Goal: Obtain resource: Download file/media

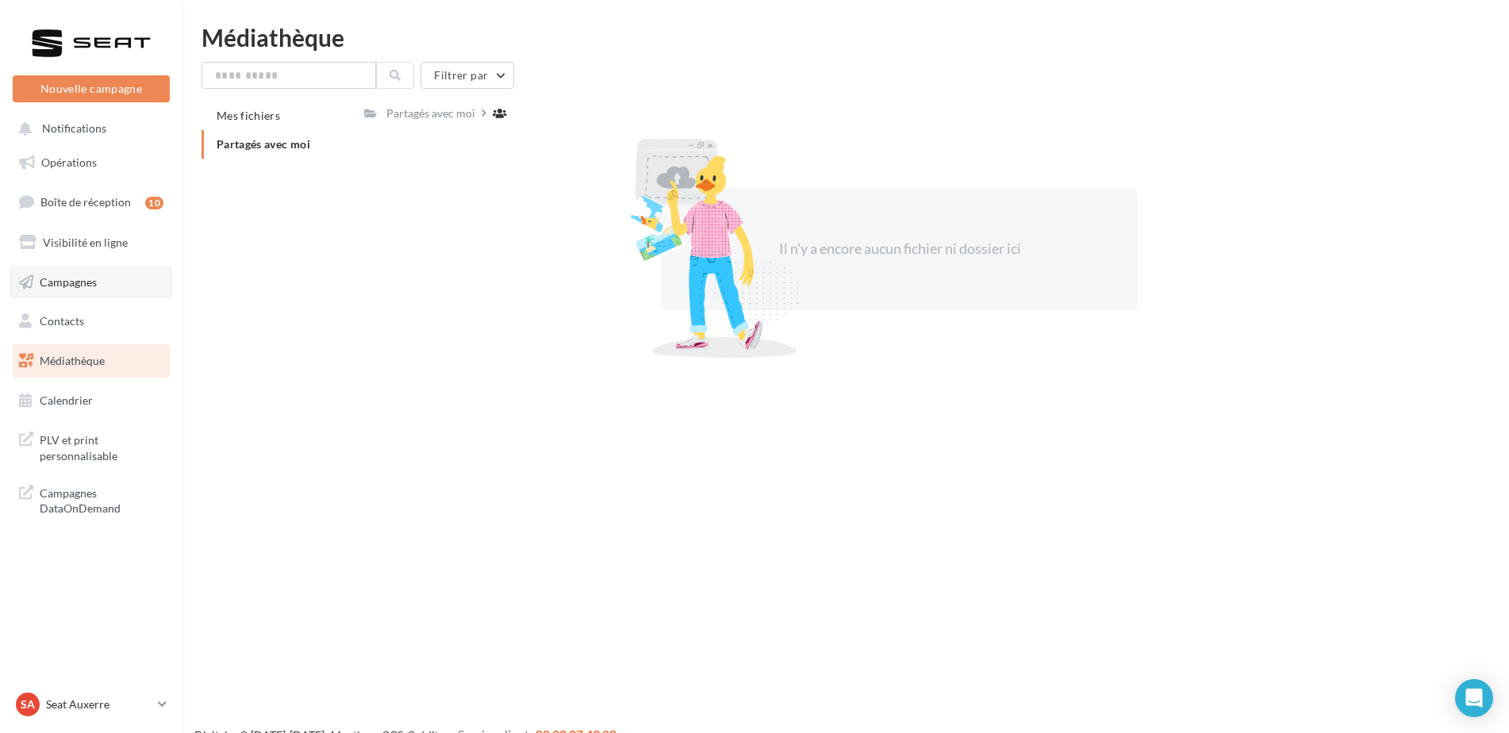
click at [94, 287] on span "Campagnes" at bounding box center [68, 280] width 57 height 13
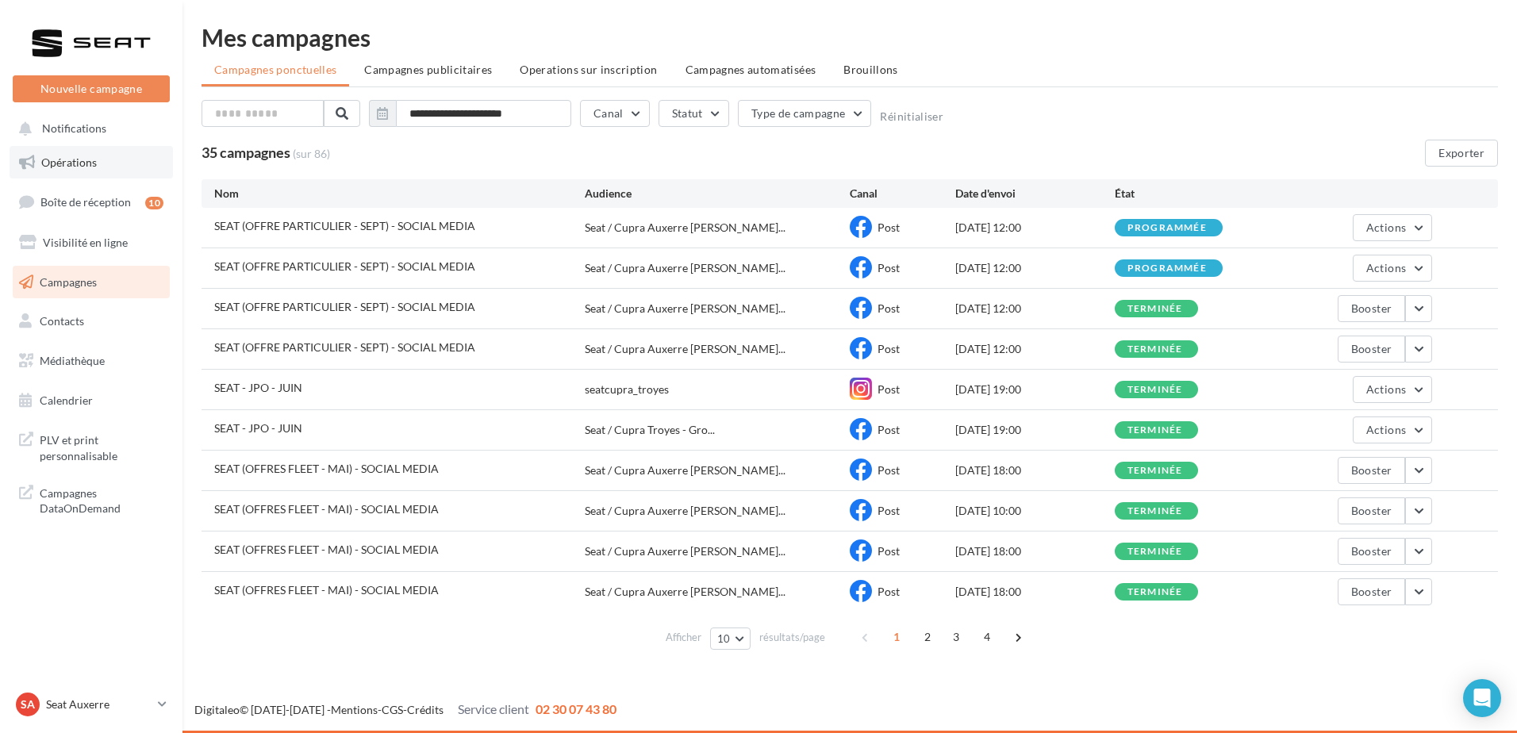
click at [114, 155] on link "Opérations" at bounding box center [91, 162] width 163 height 33
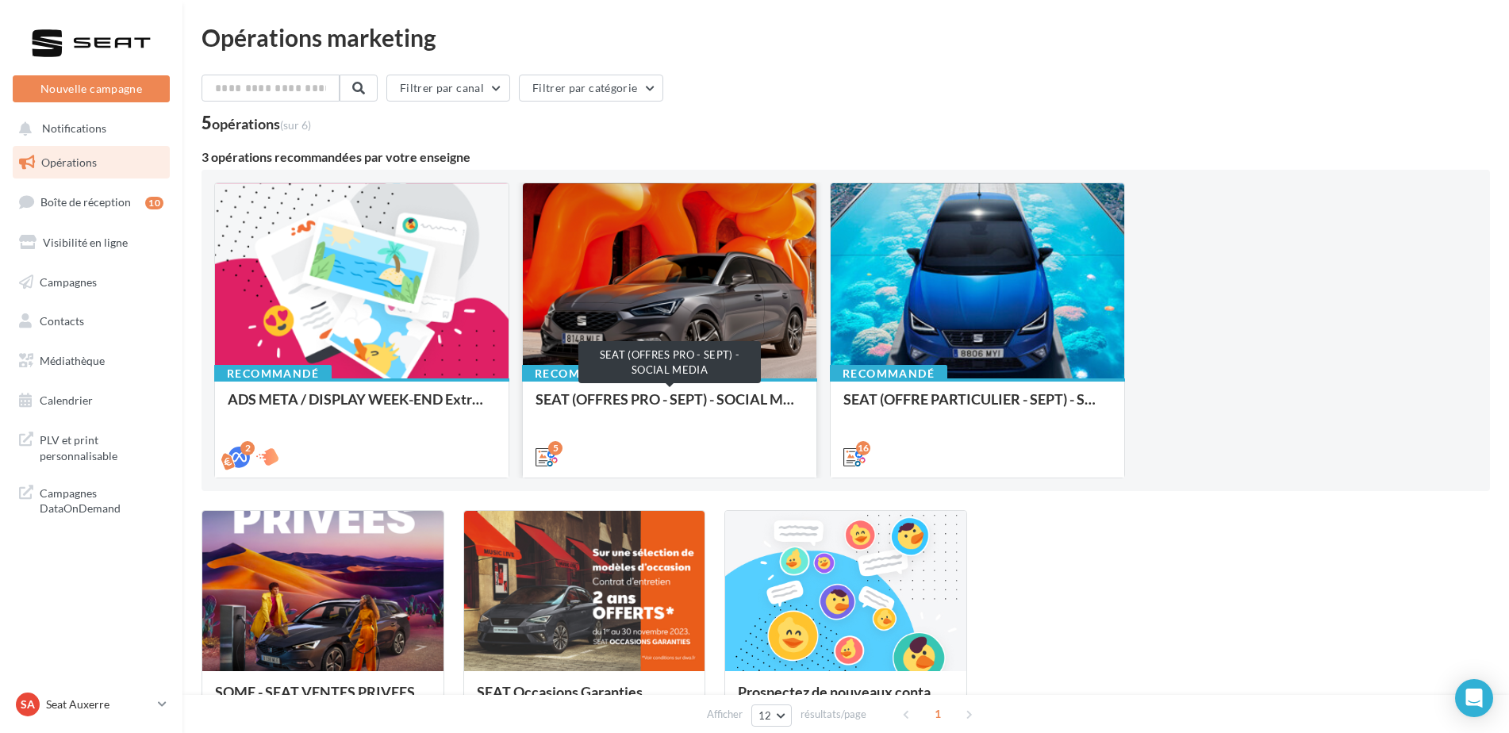
click at [683, 397] on div "SEAT (OFFRES PRO - SEPT) - SOCIAL MEDIA" at bounding box center [669, 407] width 268 height 32
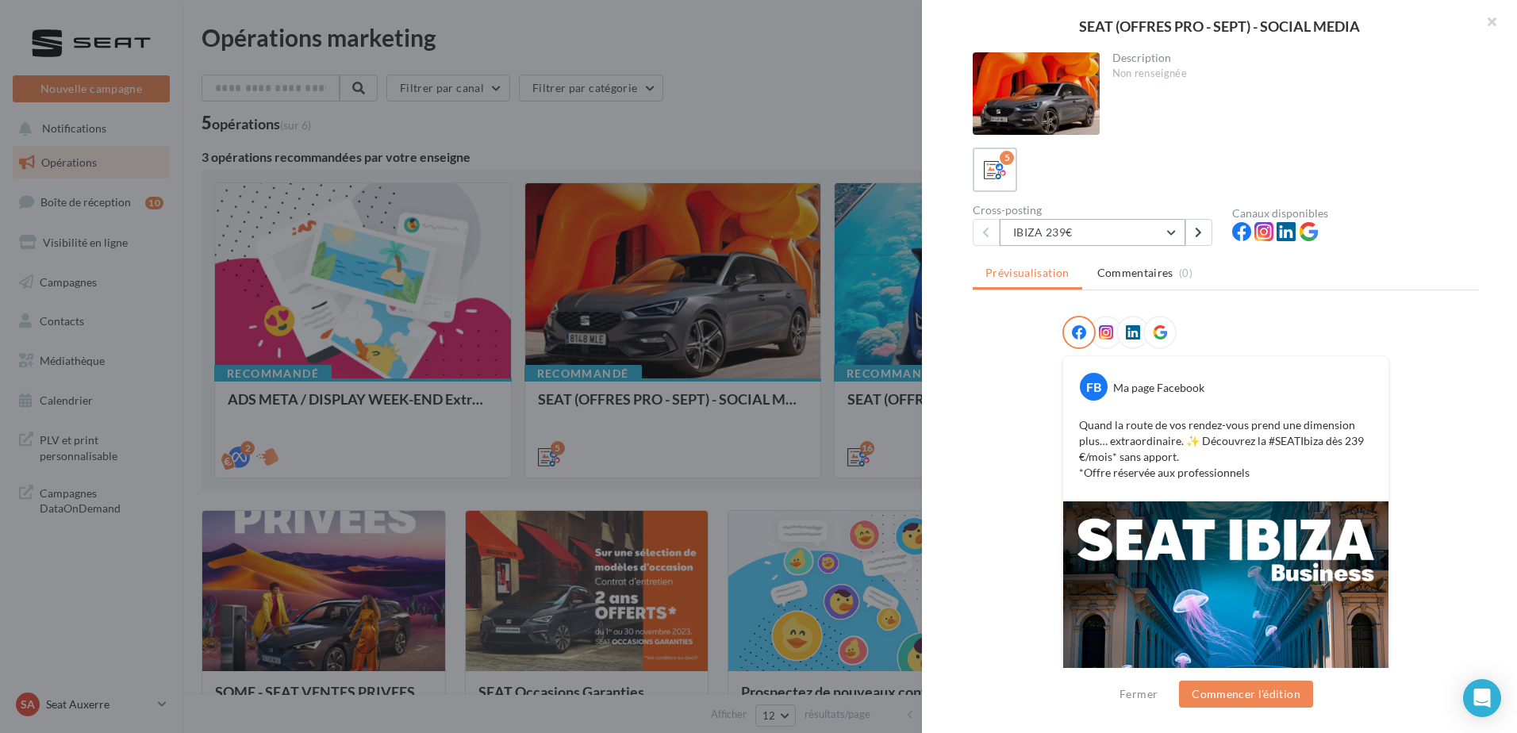
click at [1117, 236] on button "IBIZA 239€" at bounding box center [1092, 232] width 186 height 27
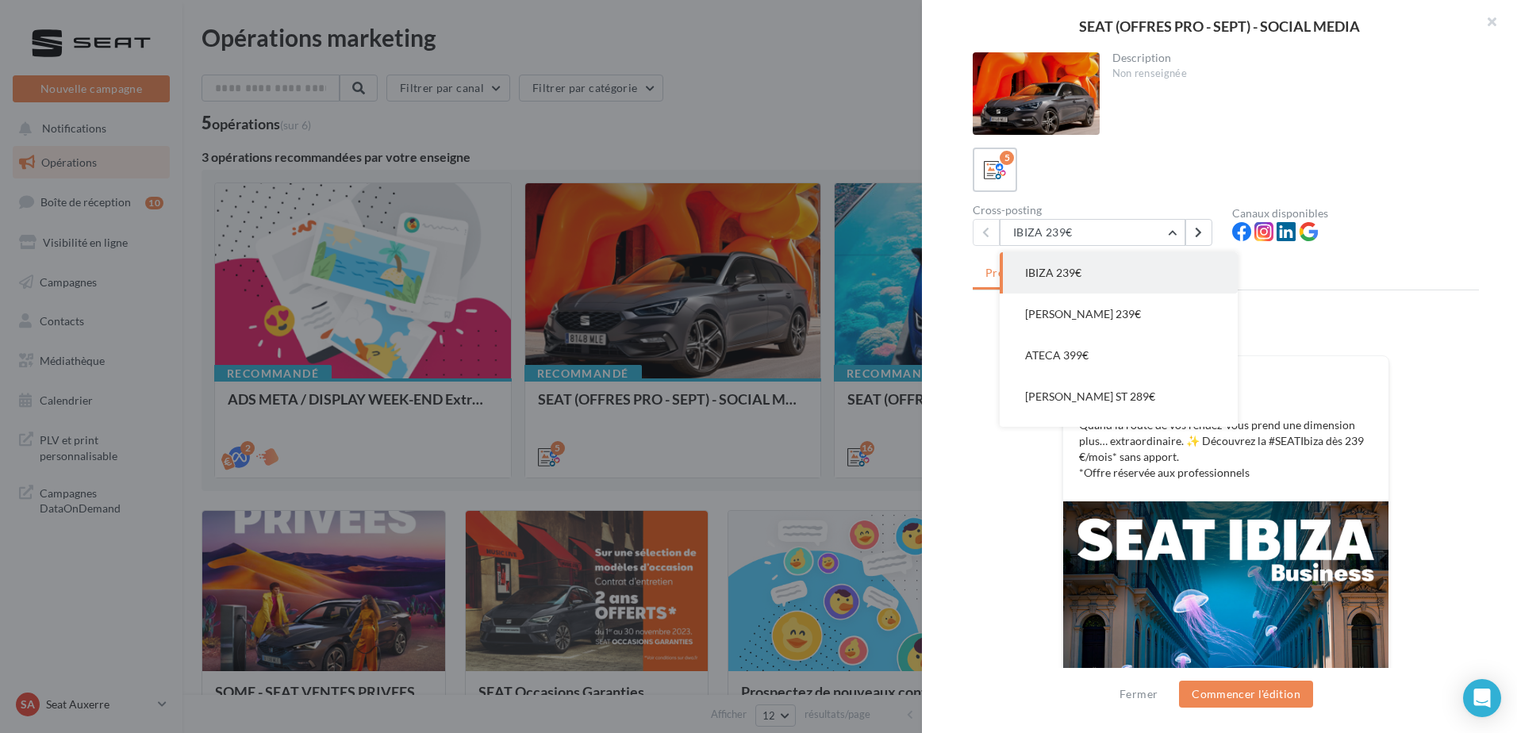
click at [977, 517] on div "FB Ma page Facebook Quand la route de vos rendez-vous prend une dimension plus……" at bounding box center [1226, 622] width 506 height 613
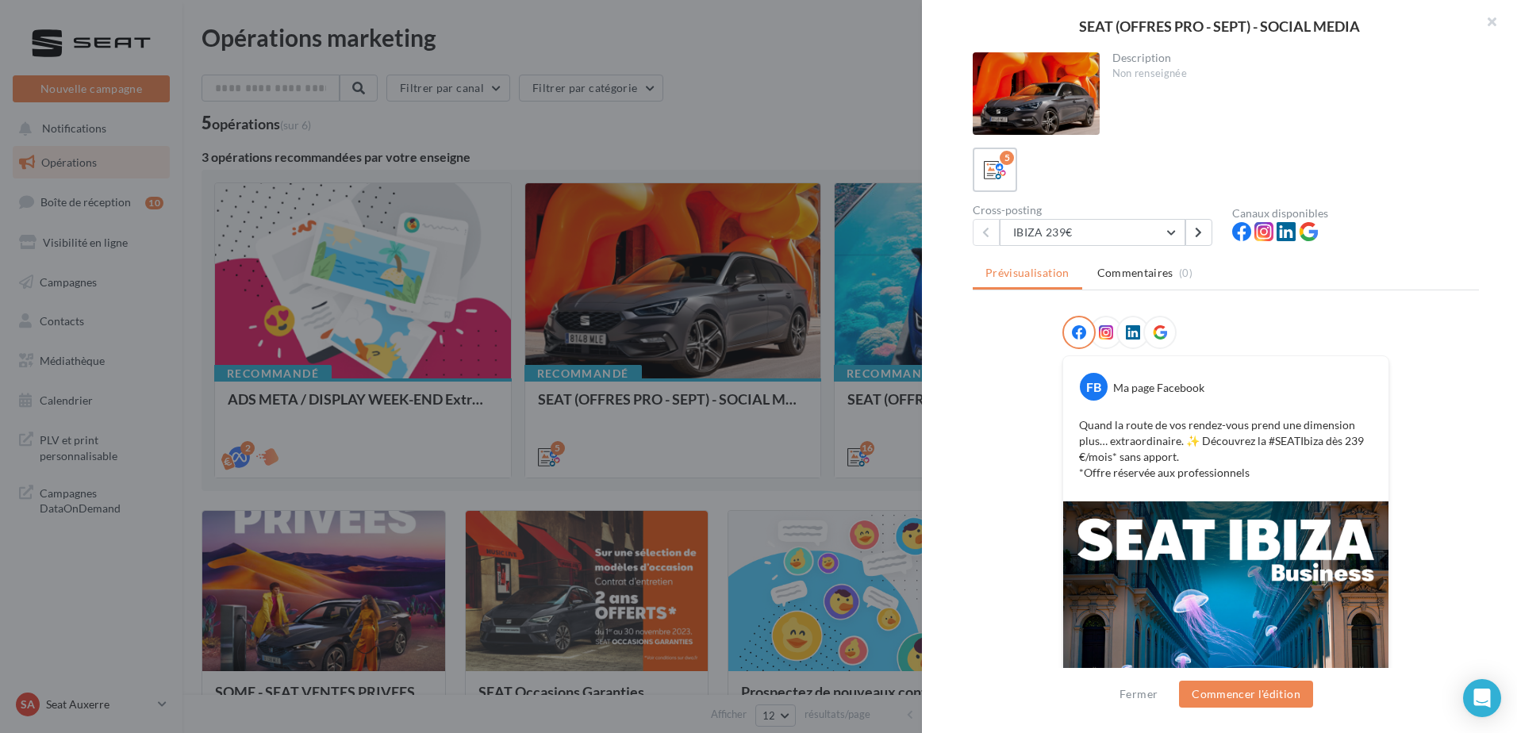
click at [852, 436] on div at bounding box center [758, 366] width 1517 height 733
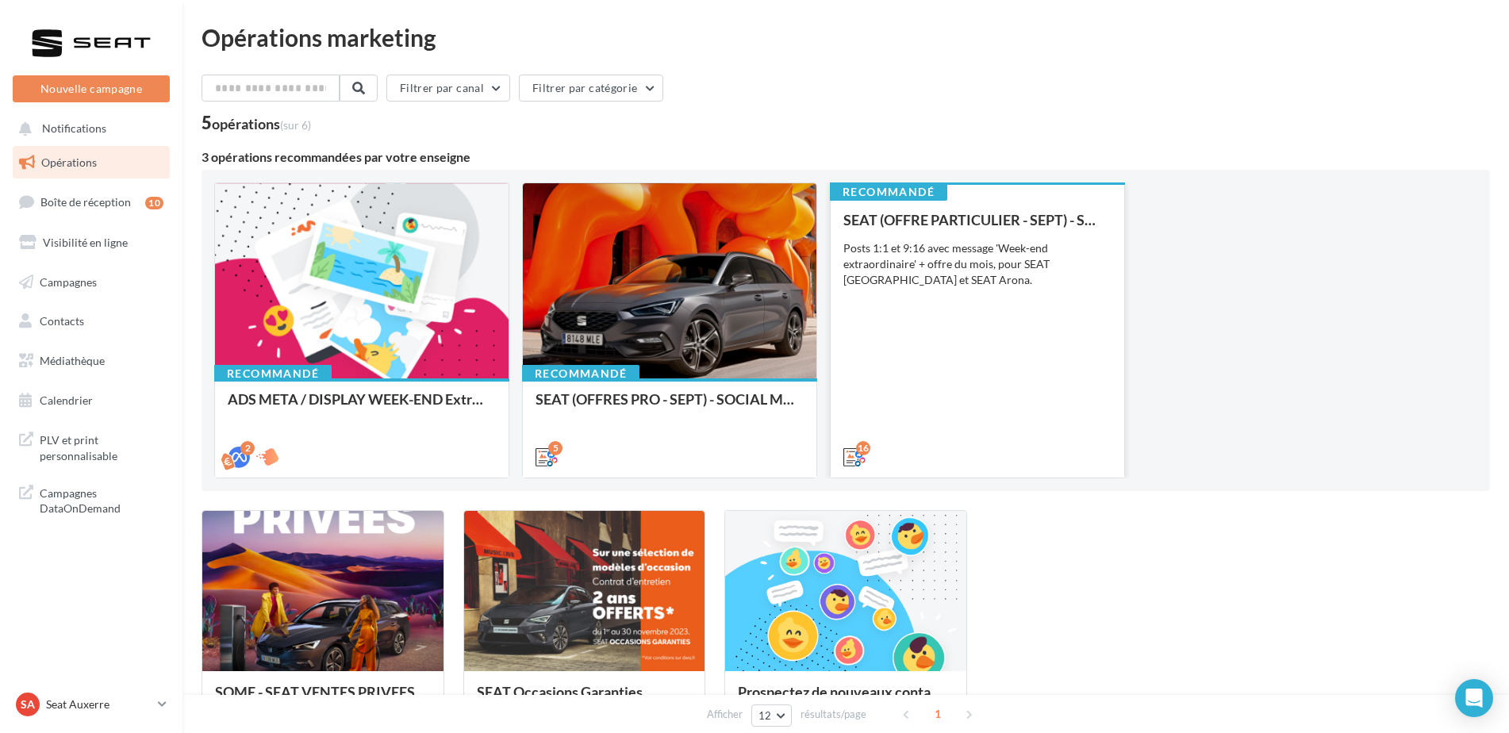
click at [949, 373] on div "SEAT (OFFRE PARTICULIER - SEPT) - SOCIAL MEDIA Posts 1:1 et 9:16 avec message '…" at bounding box center [977, 337] width 268 height 251
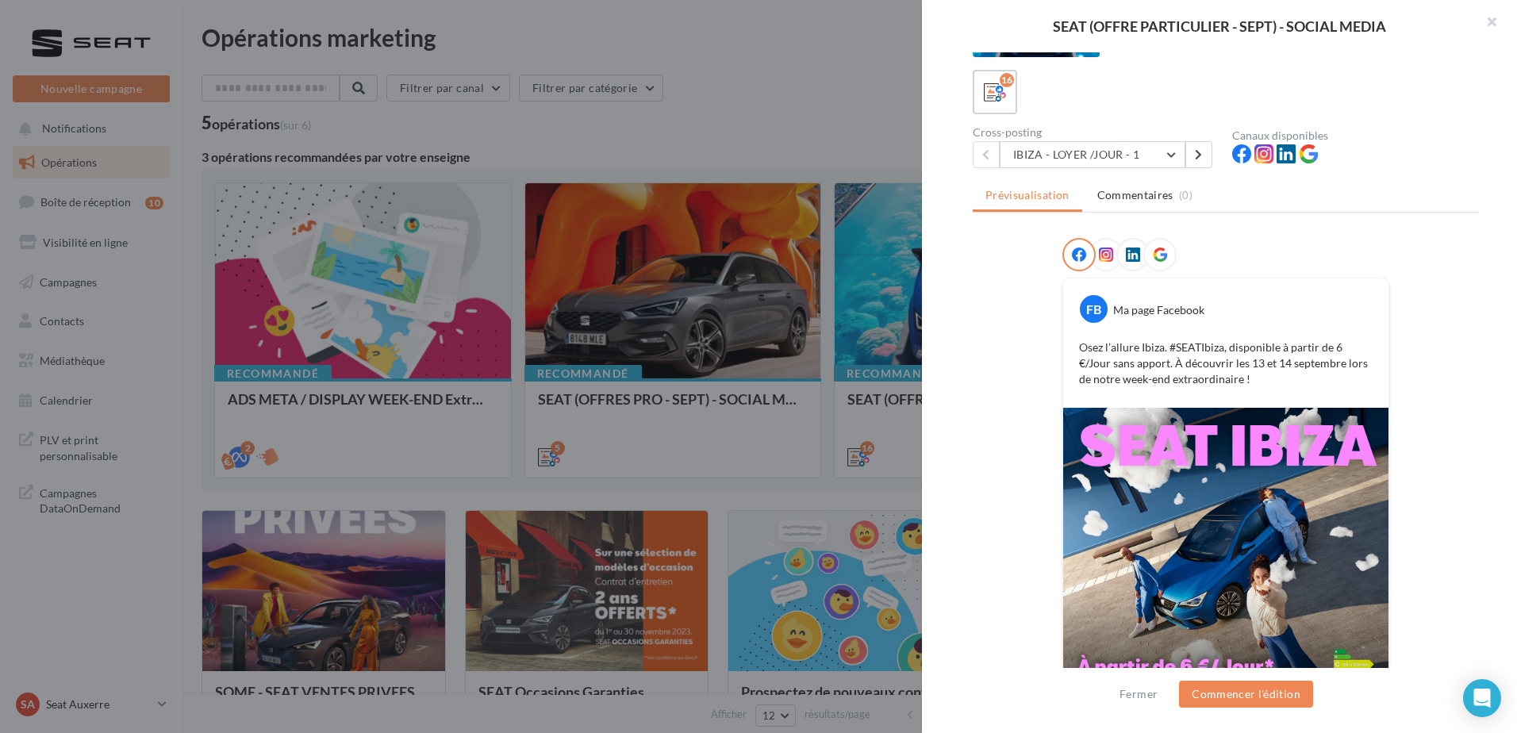
scroll to position [150, 0]
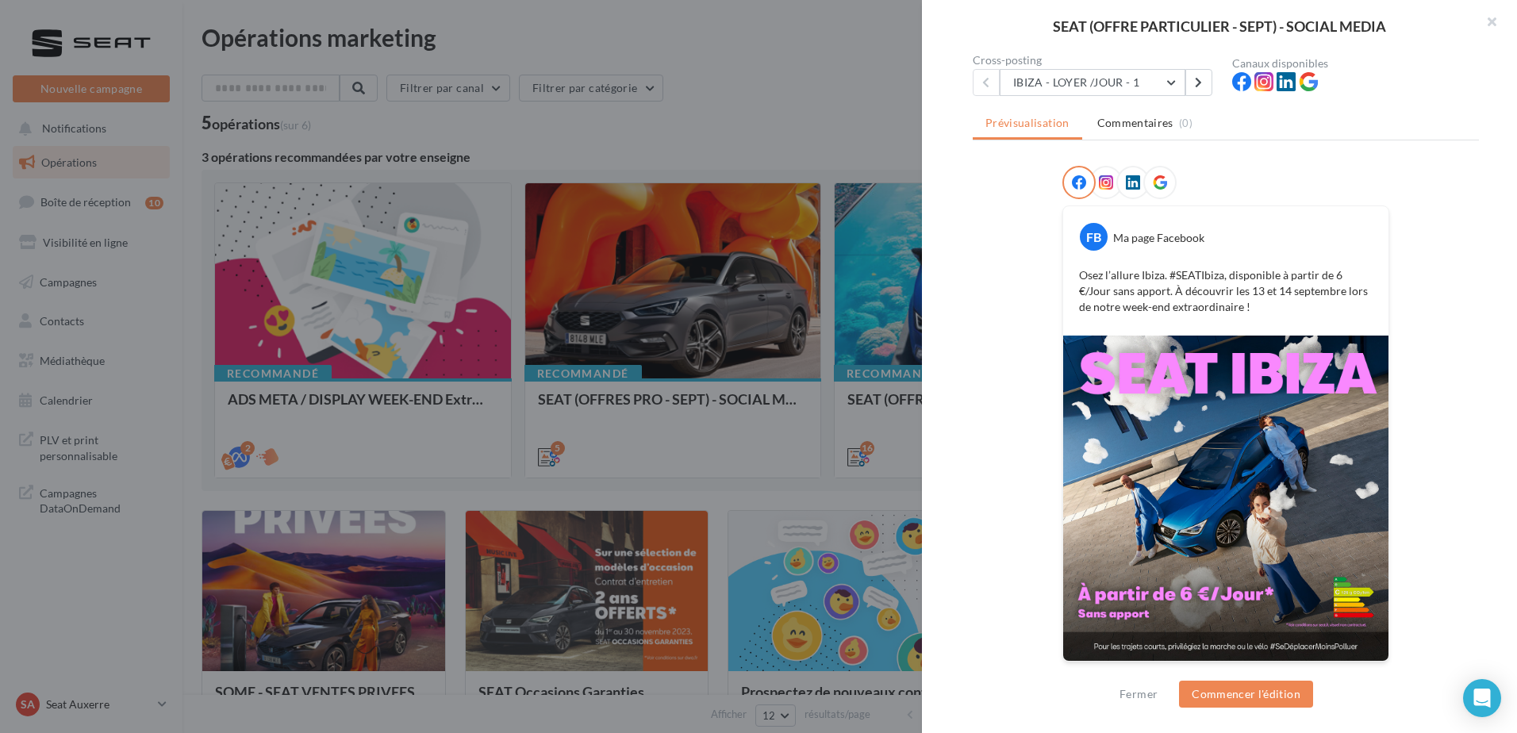
click at [1072, 65] on div "Cross-posting" at bounding box center [1096, 60] width 247 height 11
click at [1072, 71] on button "IBIZA - LOYER /JOUR - 1" at bounding box center [1092, 82] width 186 height 27
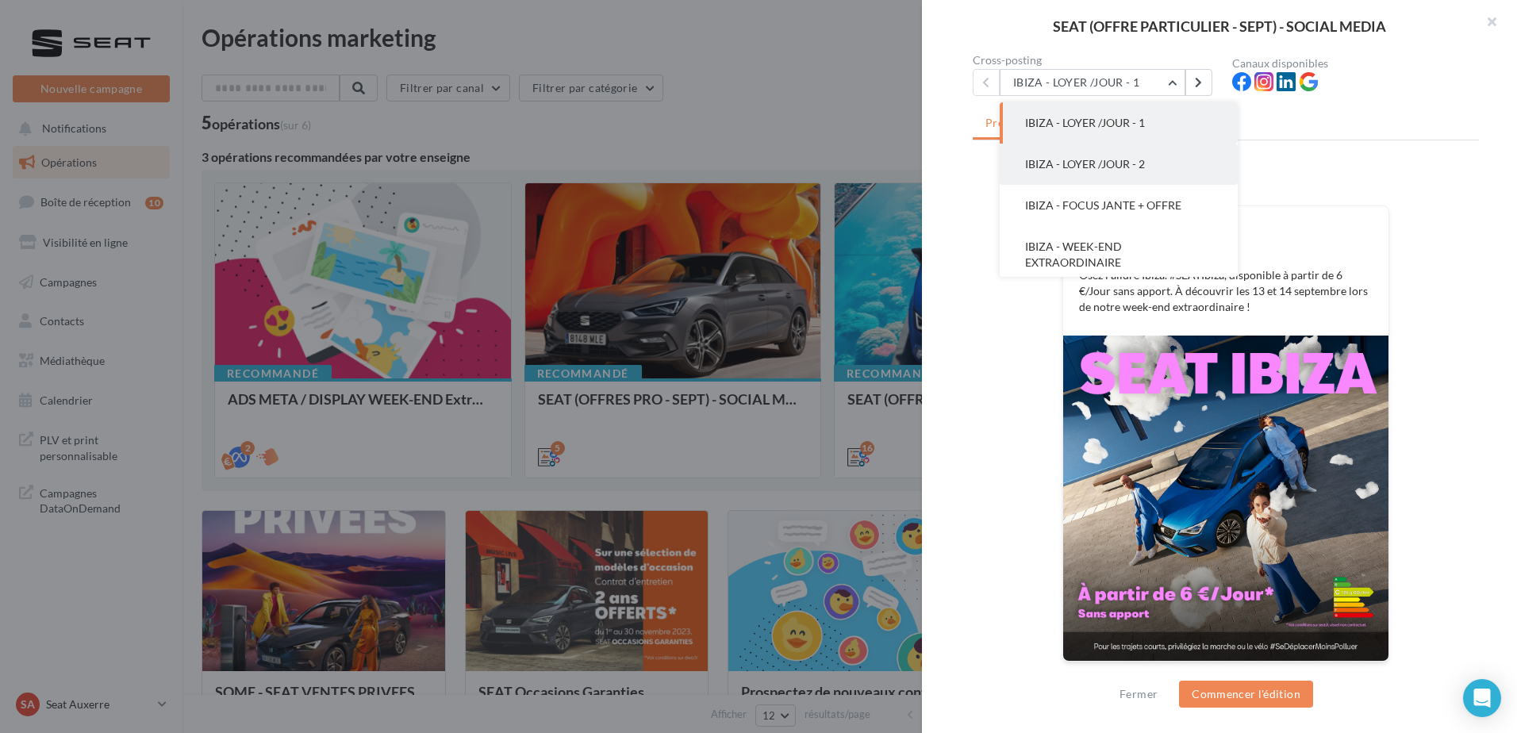
click at [1089, 163] on span "IBIZA - LOYER /JOUR - 2" at bounding box center [1085, 163] width 120 height 13
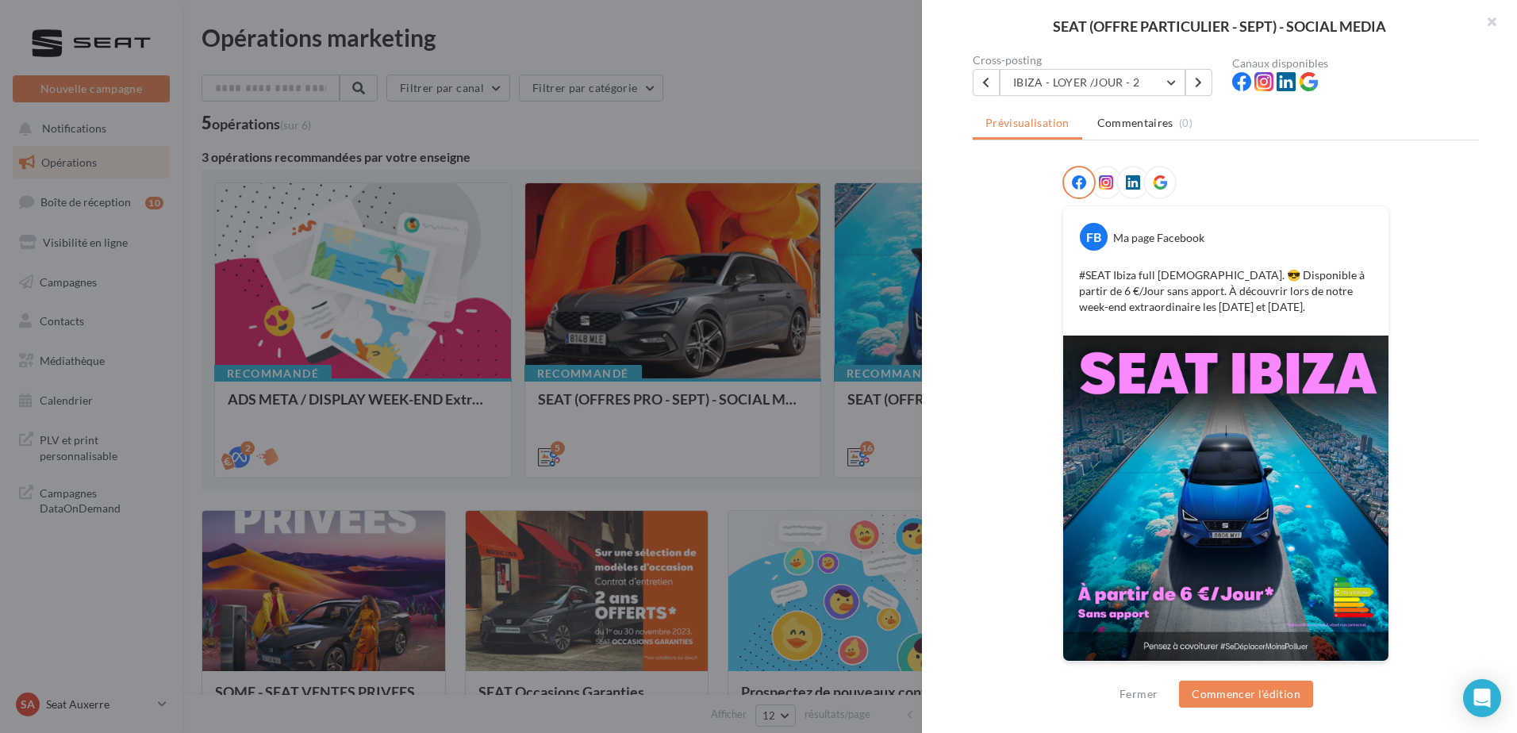
scroll to position [71, 0]
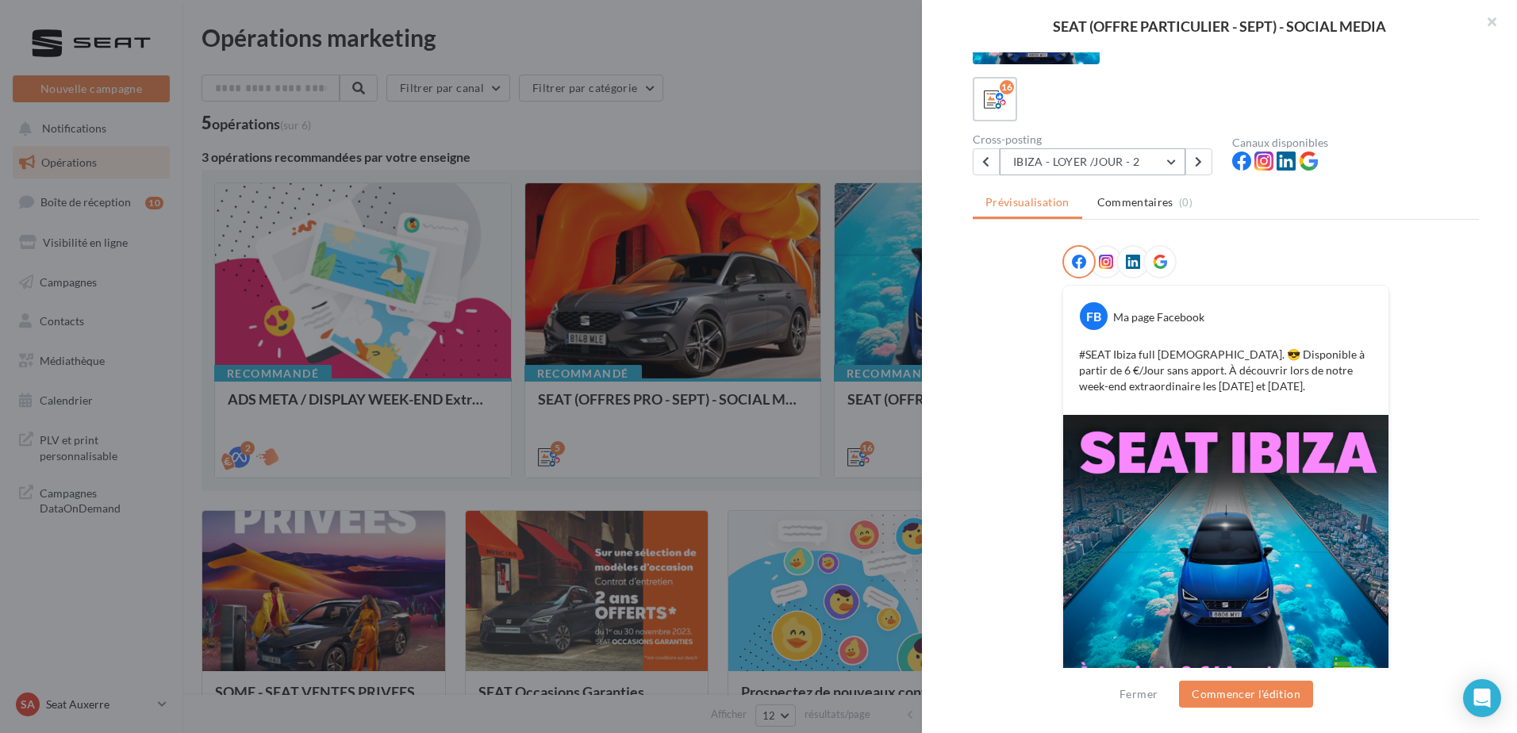
click at [1081, 163] on button "IBIZA - LOYER /JOUR - 2" at bounding box center [1092, 161] width 186 height 27
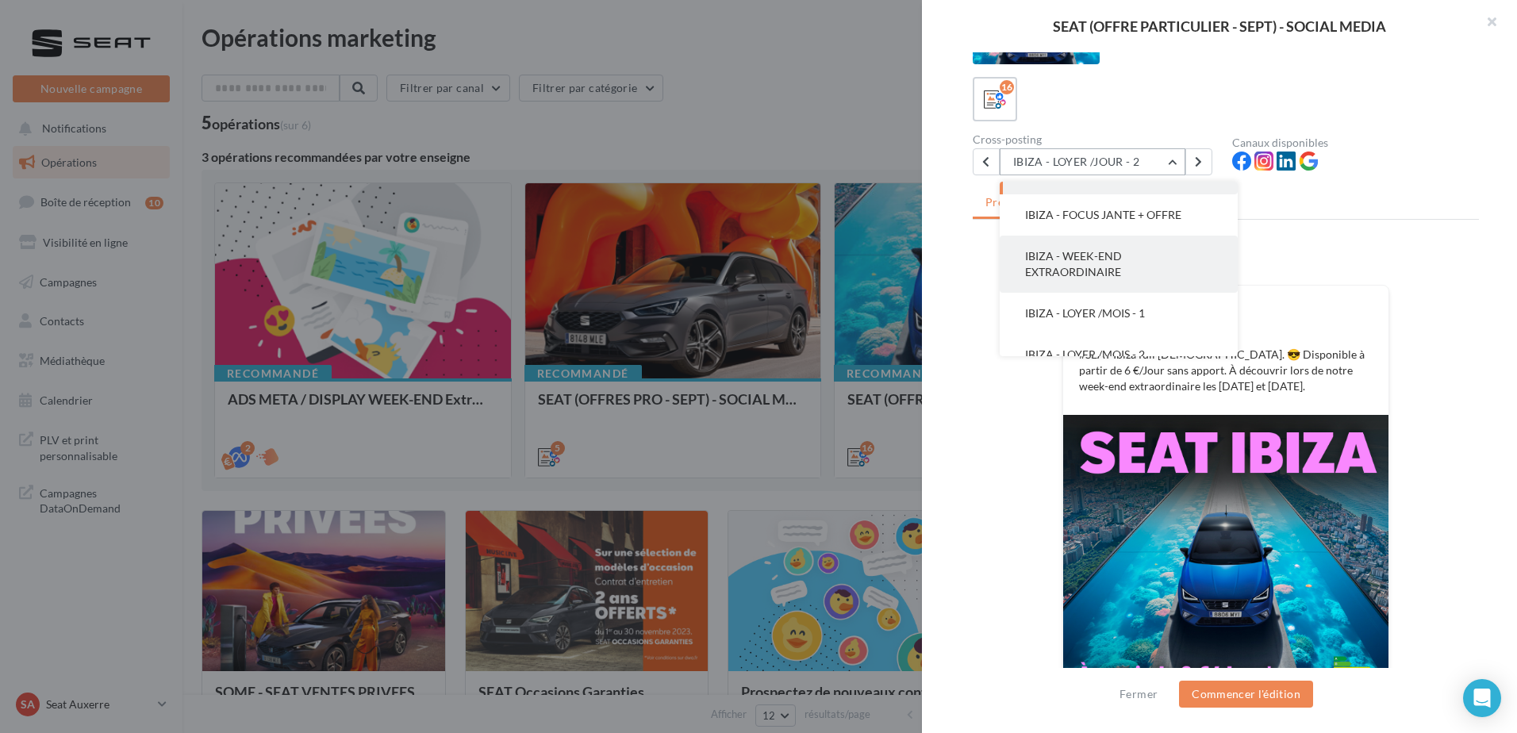
scroll to position [159, 0]
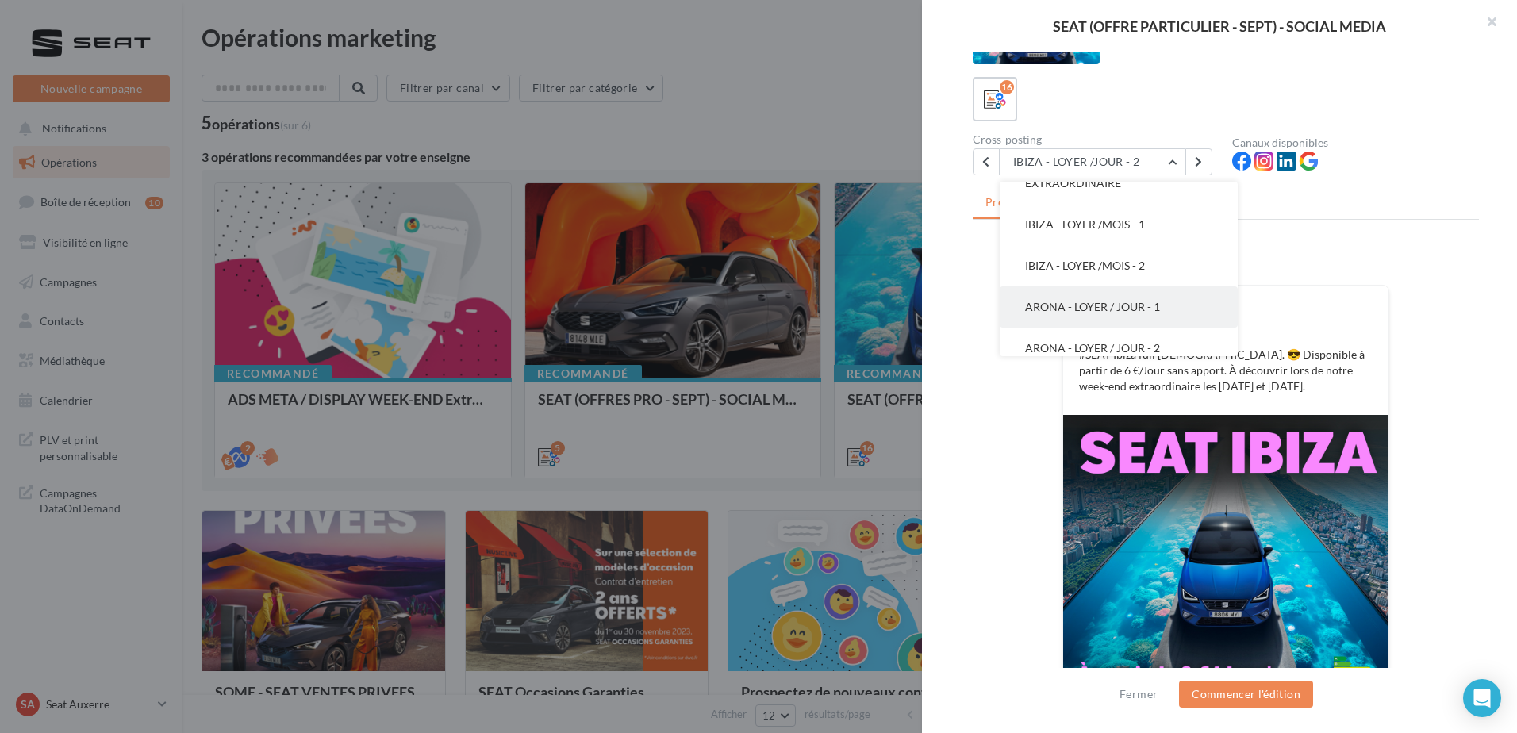
click at [1061, 313] on button "ARONA - LOYER / JOUR - 1" at bounding box center [1118, 306] width 238 height 41
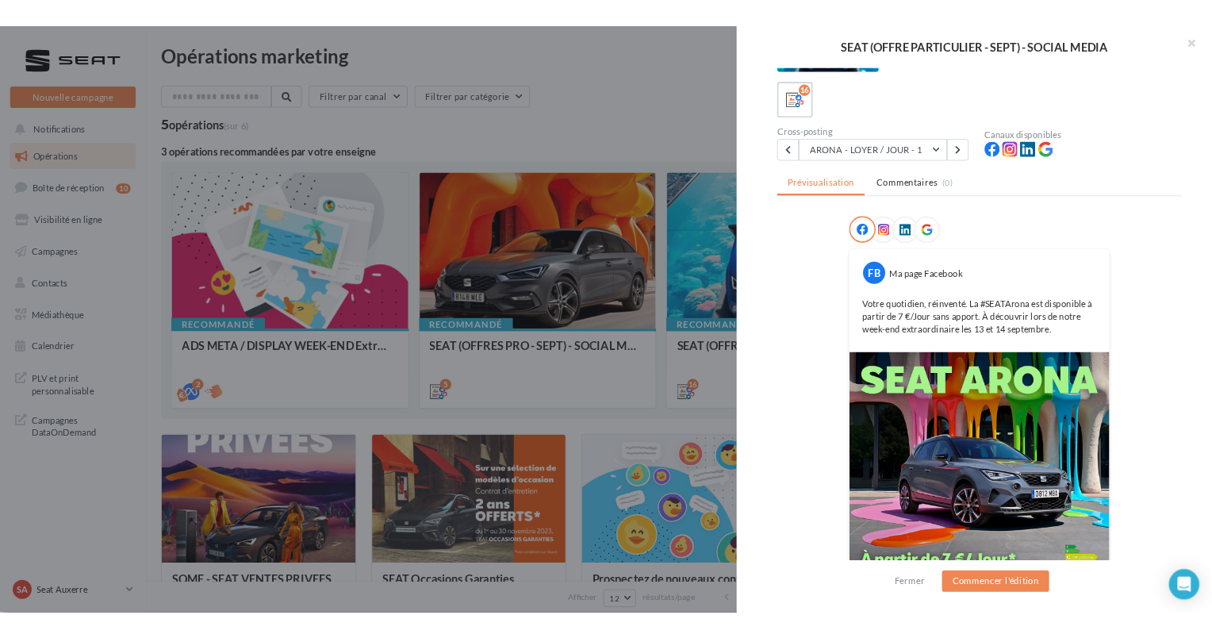
scroll to position [150, 0]
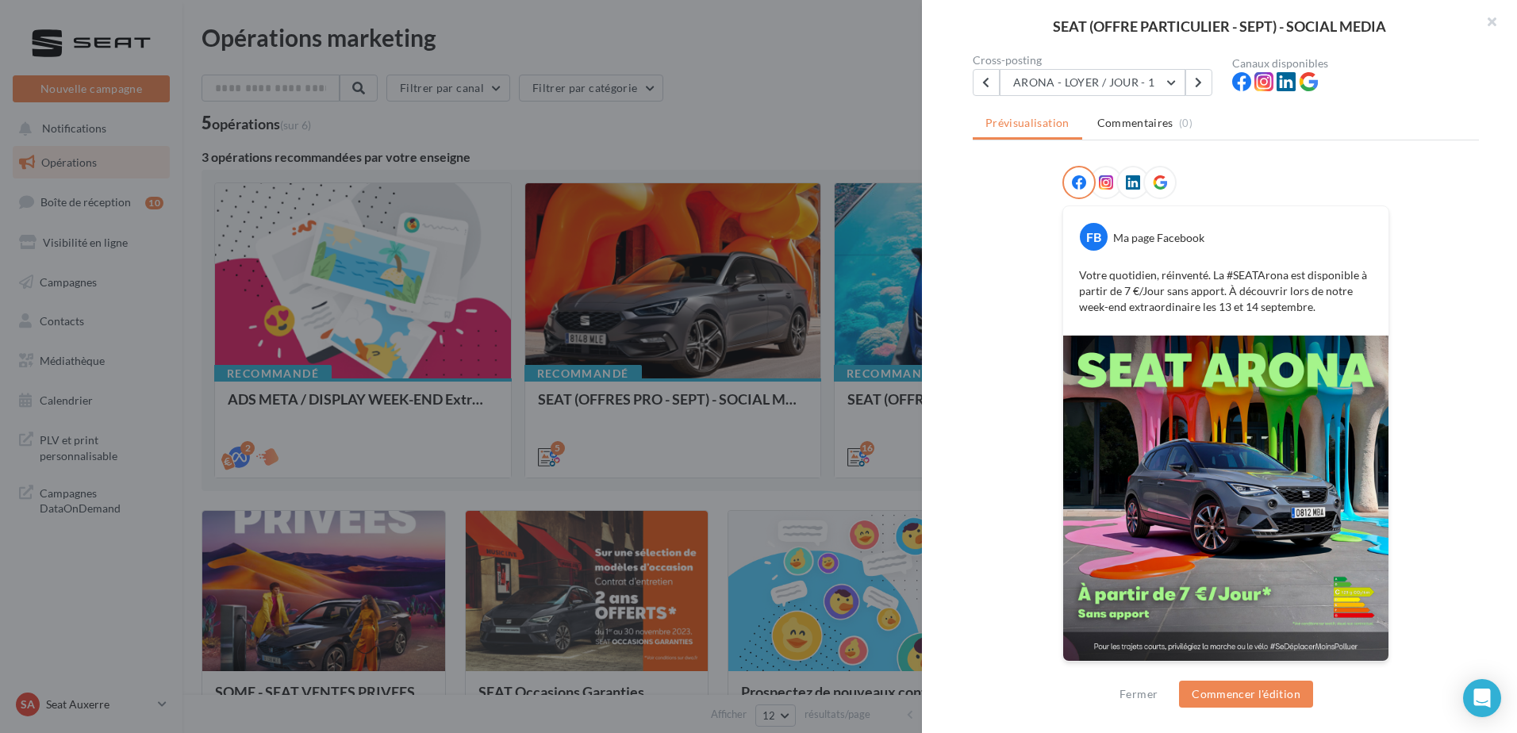
click at [712, 401] on div at bounding box center [758, 366] width 1517 height 733
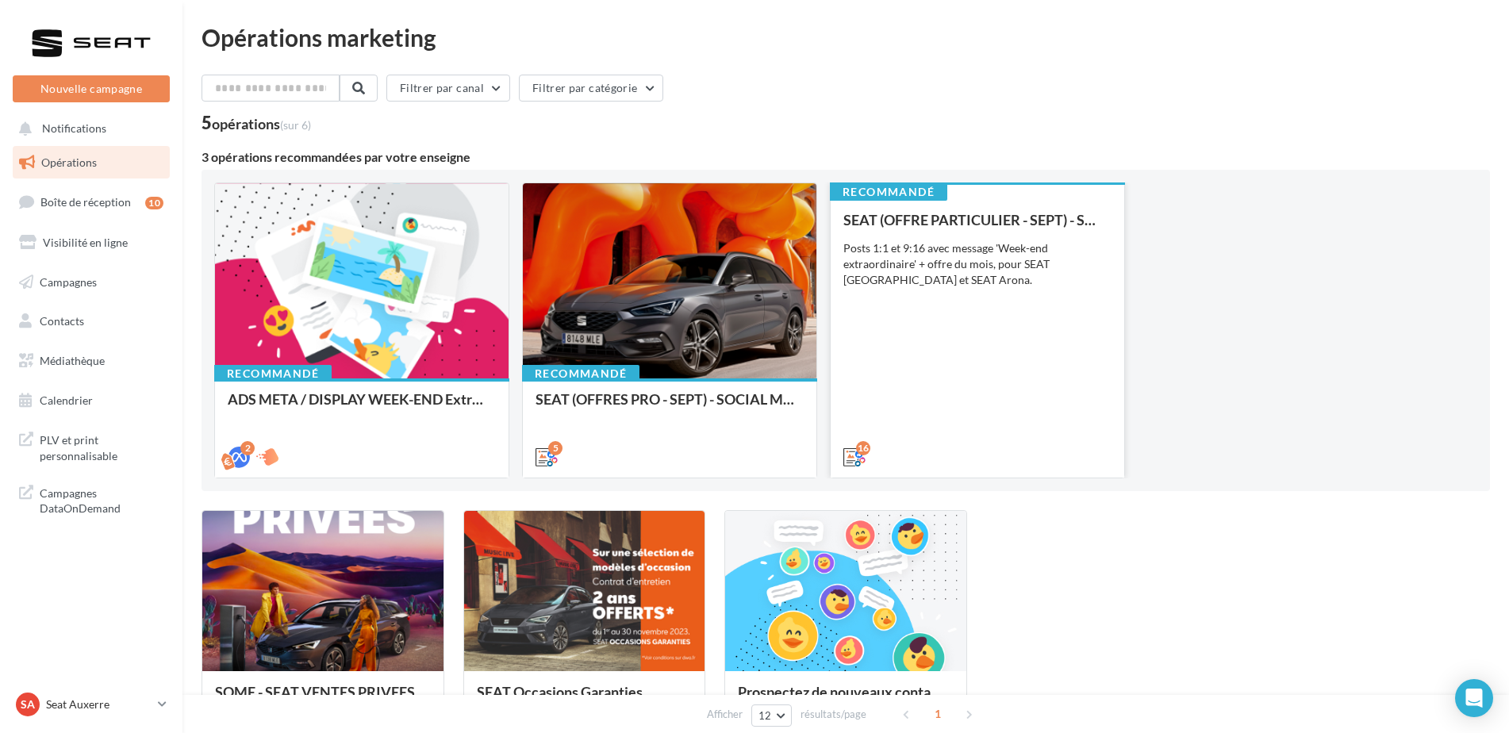
click at [1004, 293] on div "SEAT (OFFRE PARTICULIER - SEPT) - SOCIAL MEDIA Posts 1:1 et 9:16 avec message '…" at bounding box center [977, 337] width 268 height 251
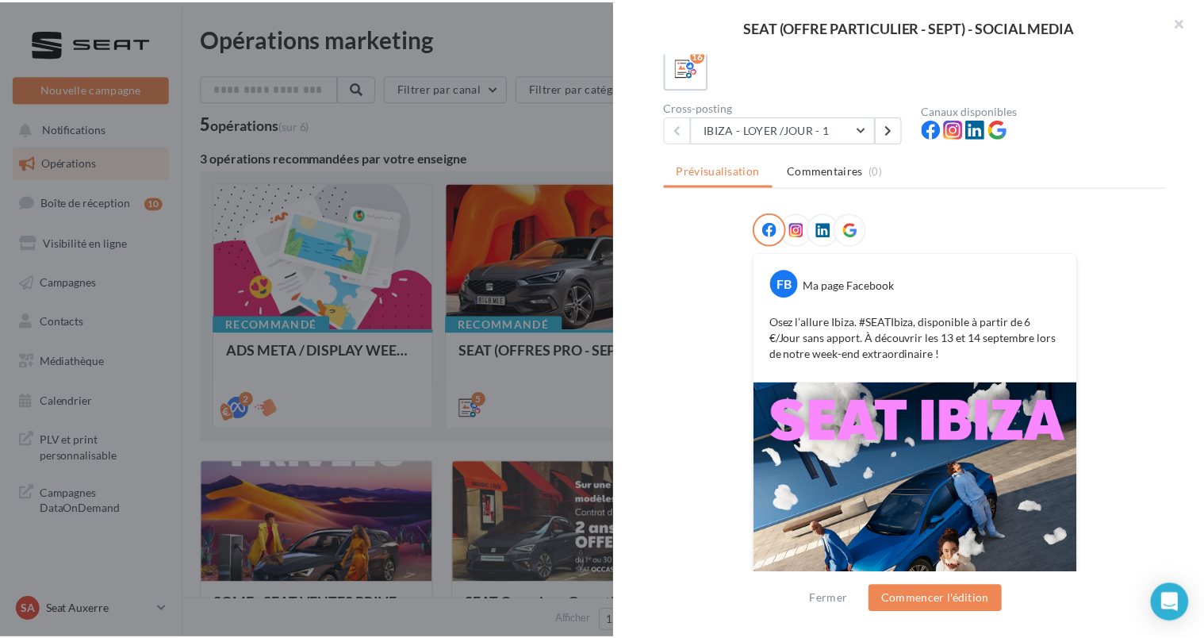
scroll to position [243, 0]
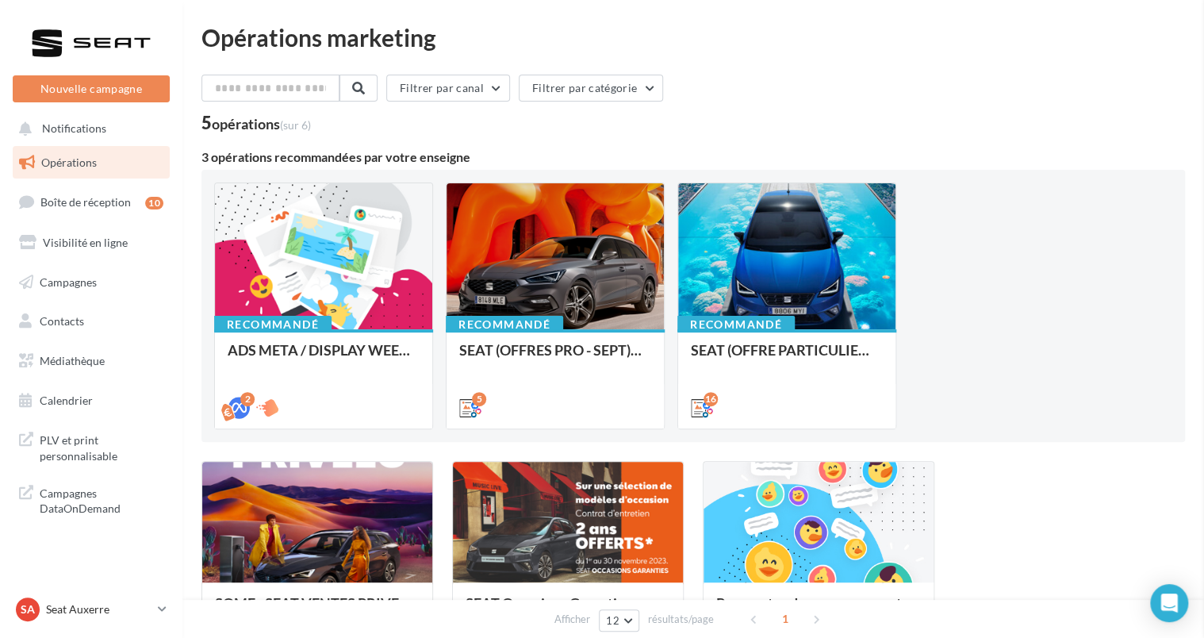
click at [100, 363] on span "Médiathèque" at bounding box center [72, 360] width 65 height 13
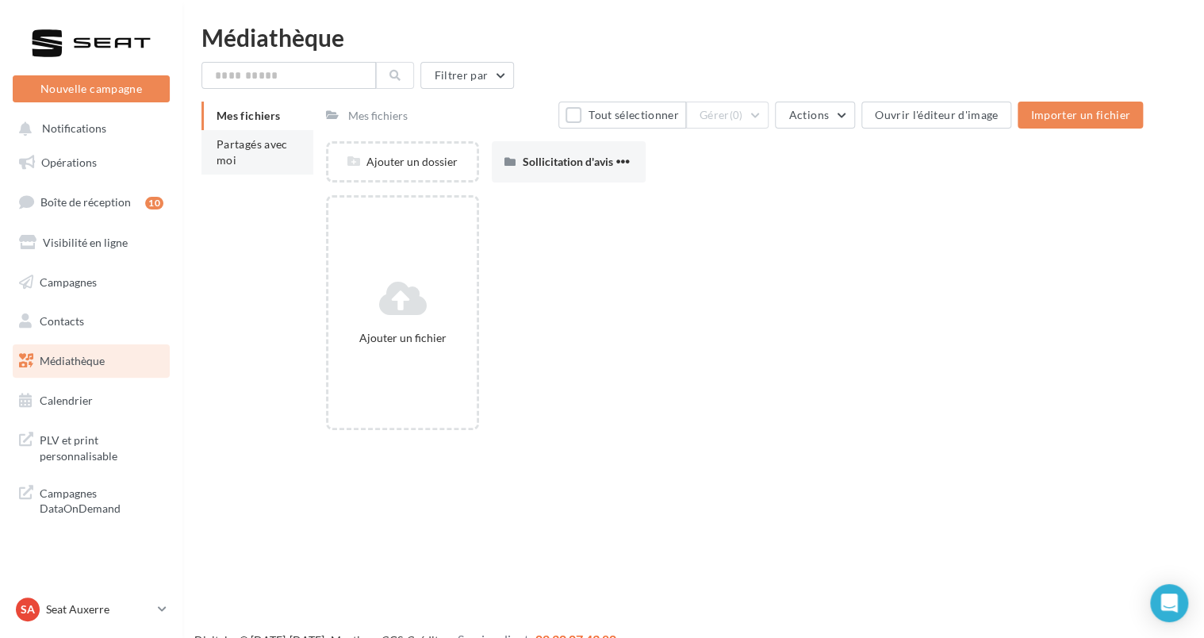
click at [282, 165] on li "Partagés avec moi" at bounding box center [257, 152] width 112 height 44
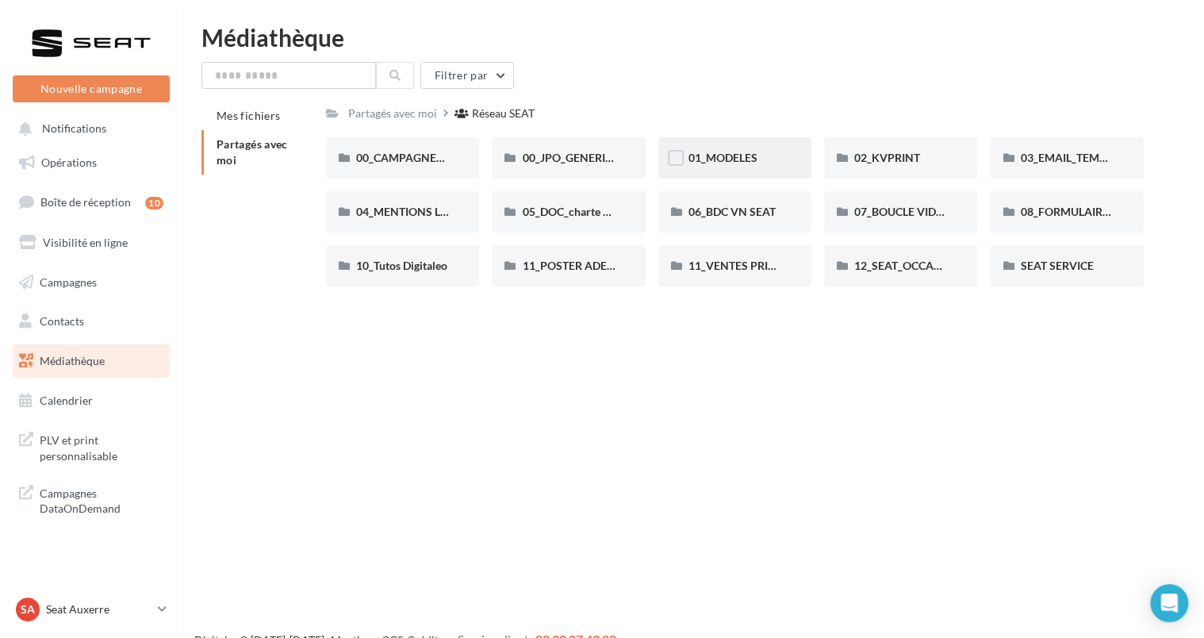
click at [754, 171] on div "01_MODELES" at bounding box center [734, 157] width 153 height 41
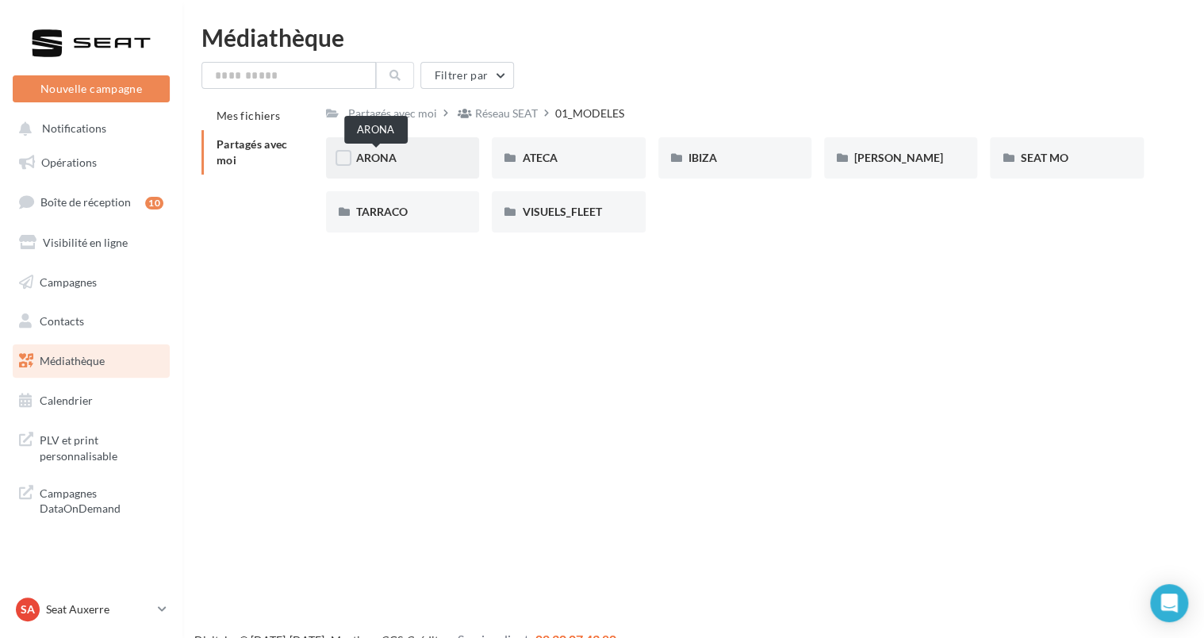
click at [393, 159] on span "ARONA" at bounding box center [376, 157] width 40 height 13
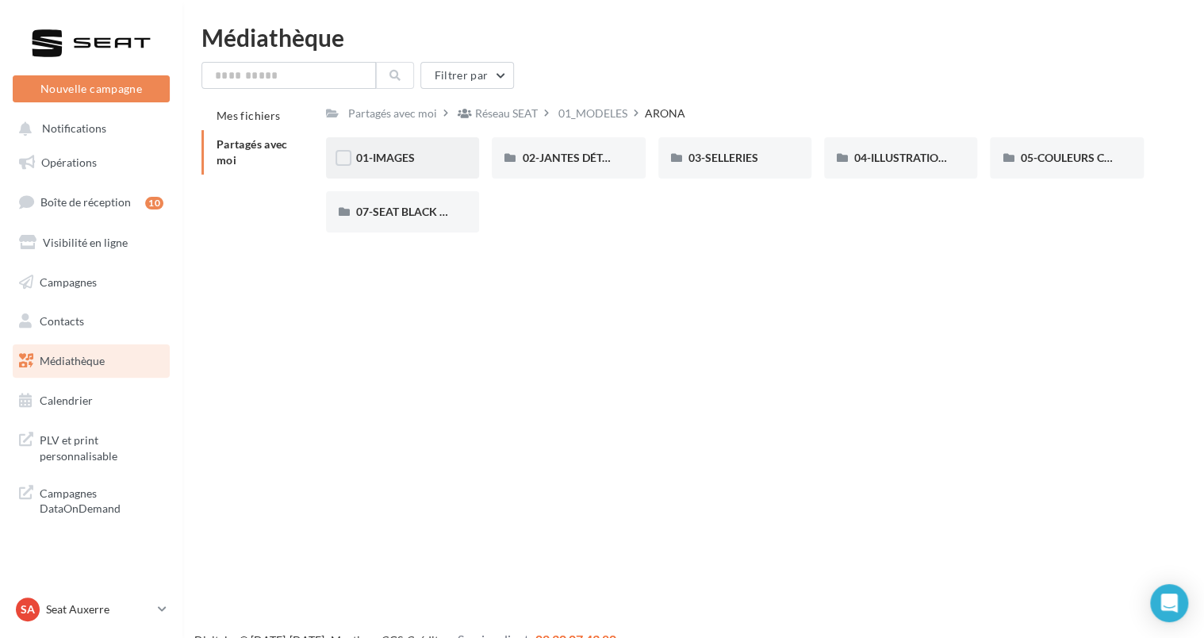
click at [425, 162] on div "01-IMAGES" at bounding box center [402, 158] width 93 height 16
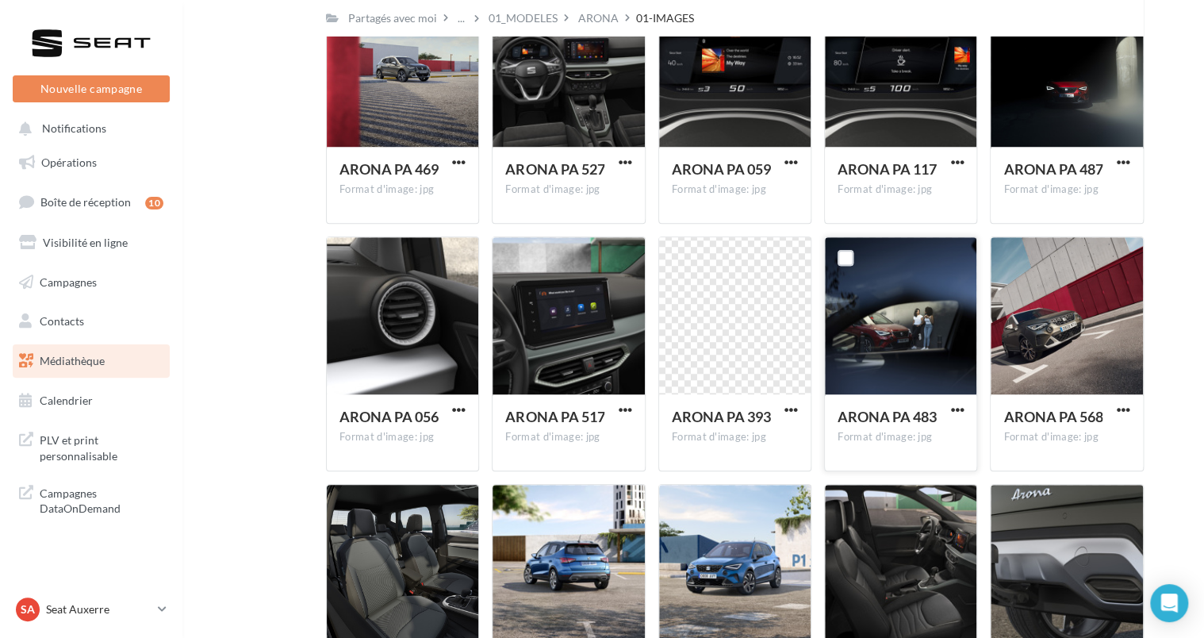
scroll to position [397, 0]
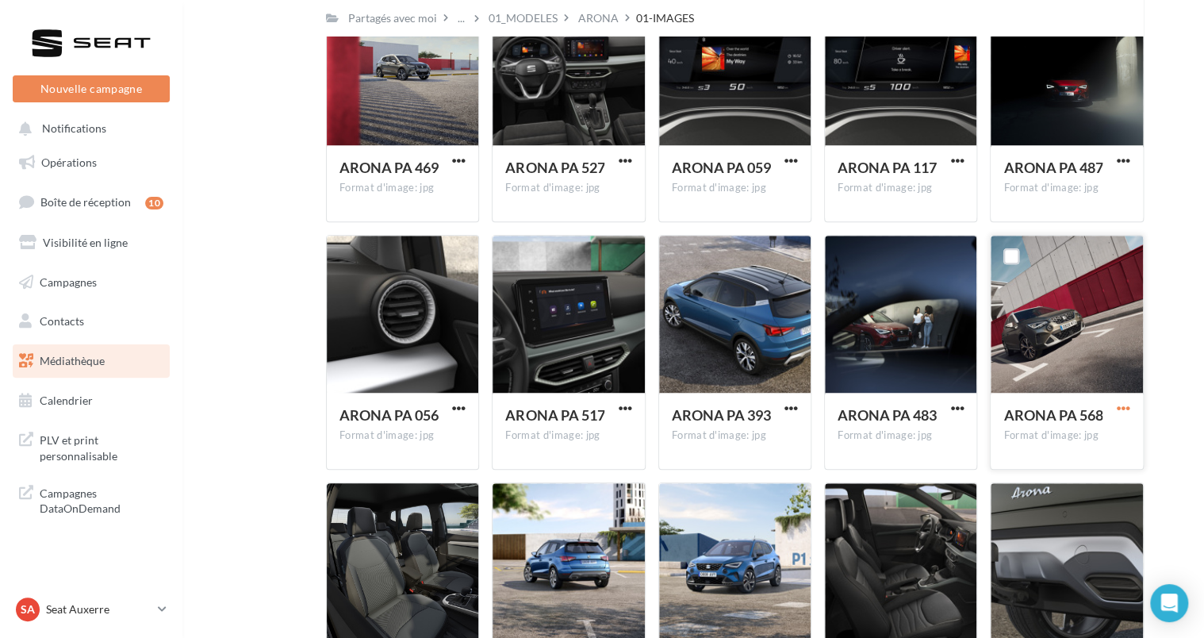
click at [1127, 405] on span "button" at bounding box center [1123, 407] width 13 height 13
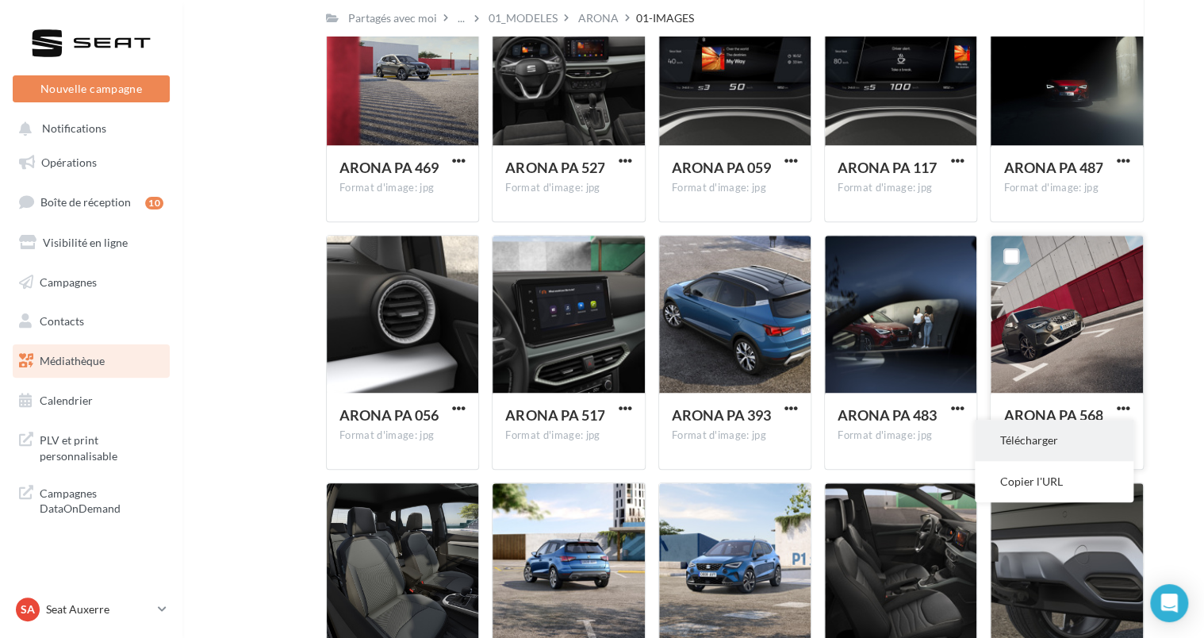
click at [1063, 431] on button "Télécharger" at bounding box center [1054, 440] width 159 height 41
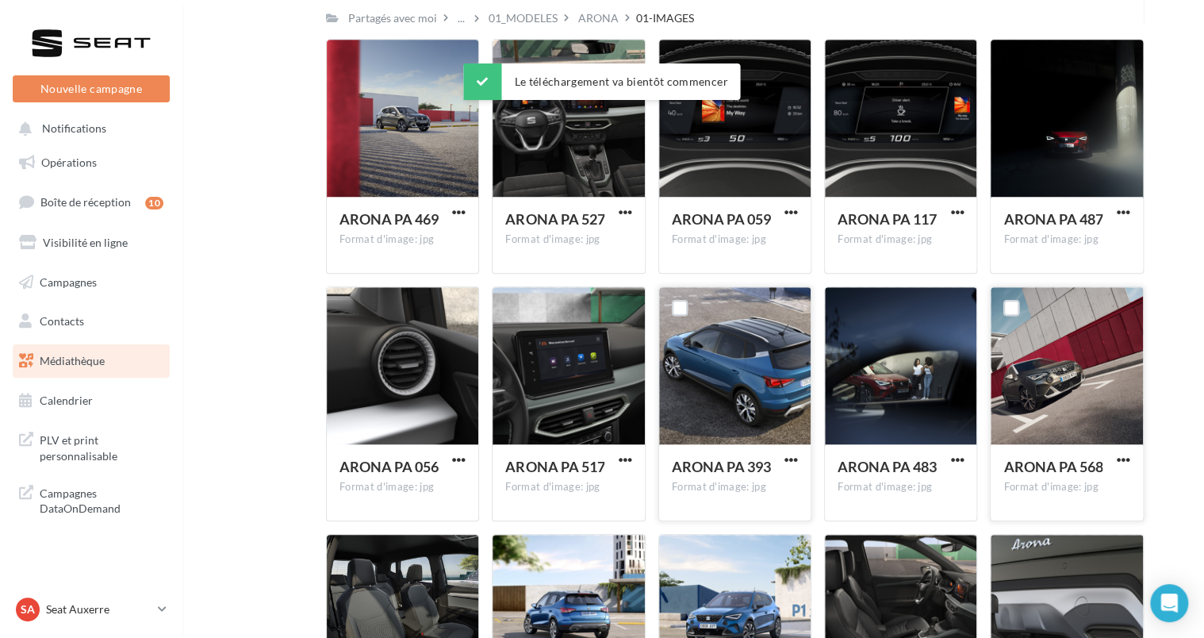
scroll to position [0, 0]
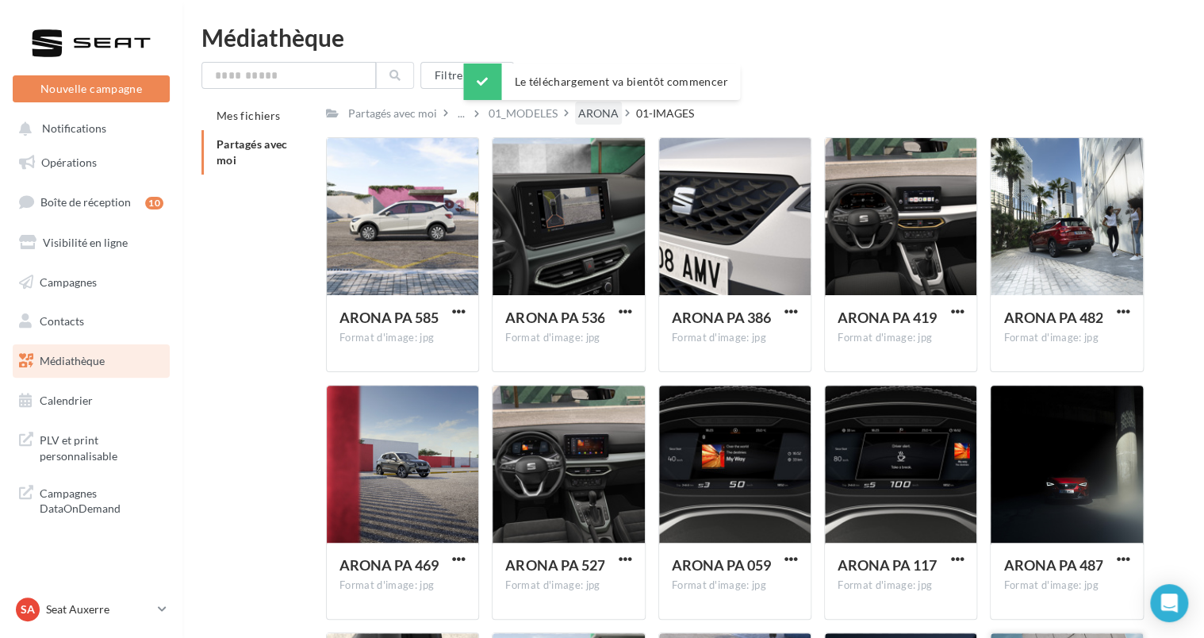
click at [612, 117] on div "ARONA" at bounding box center [598, 114] width 40 height 16
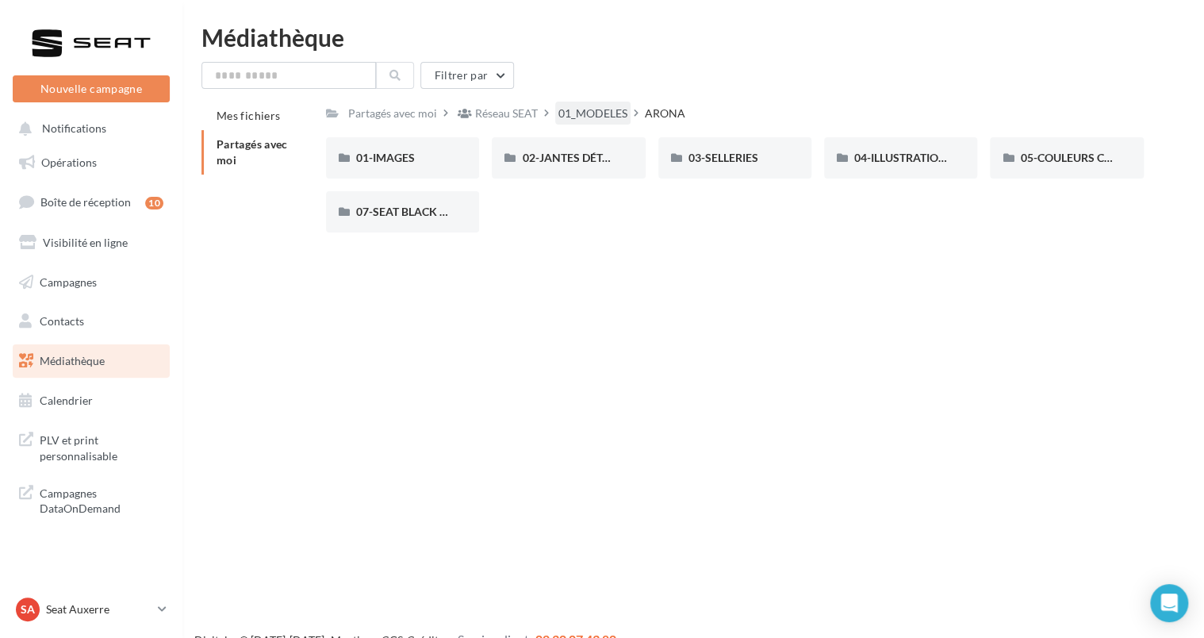
click at [598, 114] on div "01_MODELES" at bounding box center [592, 114] width 69 height 16
click at [751, 160] on div "IBIZA" at bounding box center [735, 158] width 93 height 16
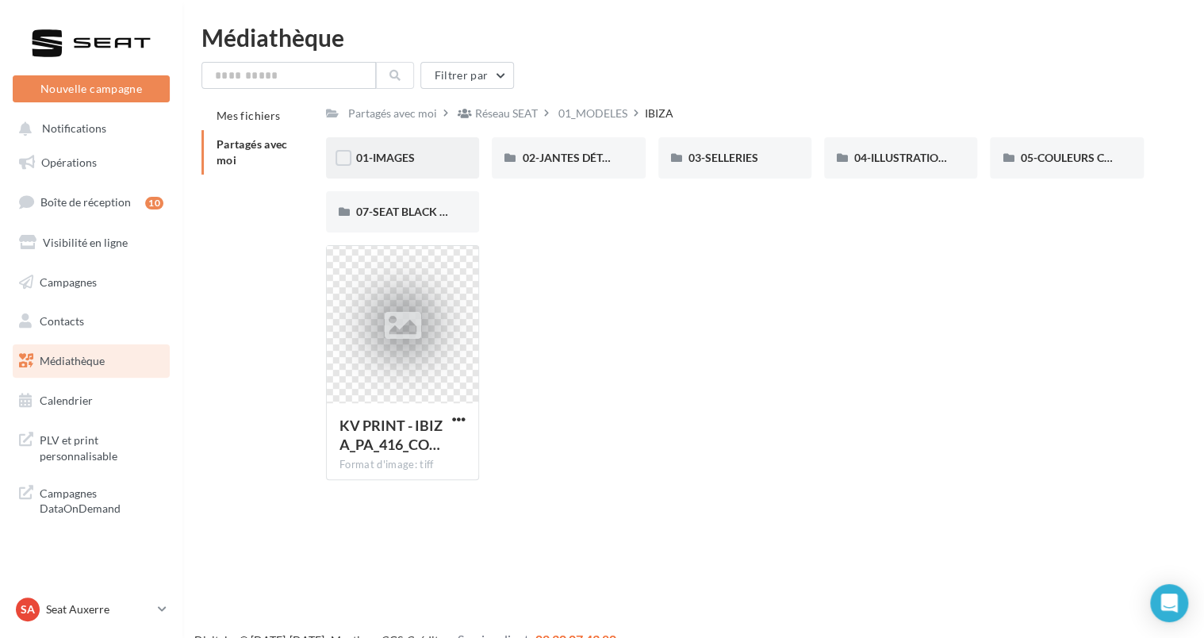
click at [460, 155] on div "01-IMAGES" at bounding box center [402, 157] width 153 height 41
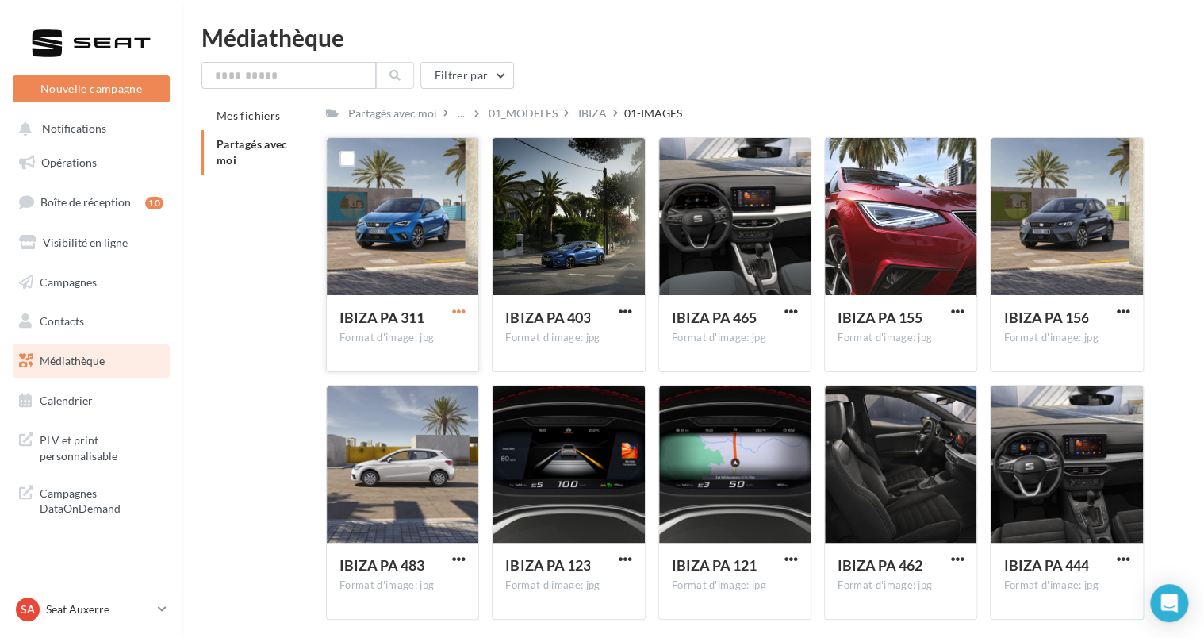
click at [462, 311] on span "button" at bounding box center [458, 311] width 13 height 13
click at [428, 335] on button "Télécharger" at bounding box center [389, 342] width 159 height 41
click at [105, 159] on link "Opérations" at bounding box center [91, 162] width 163 height 33
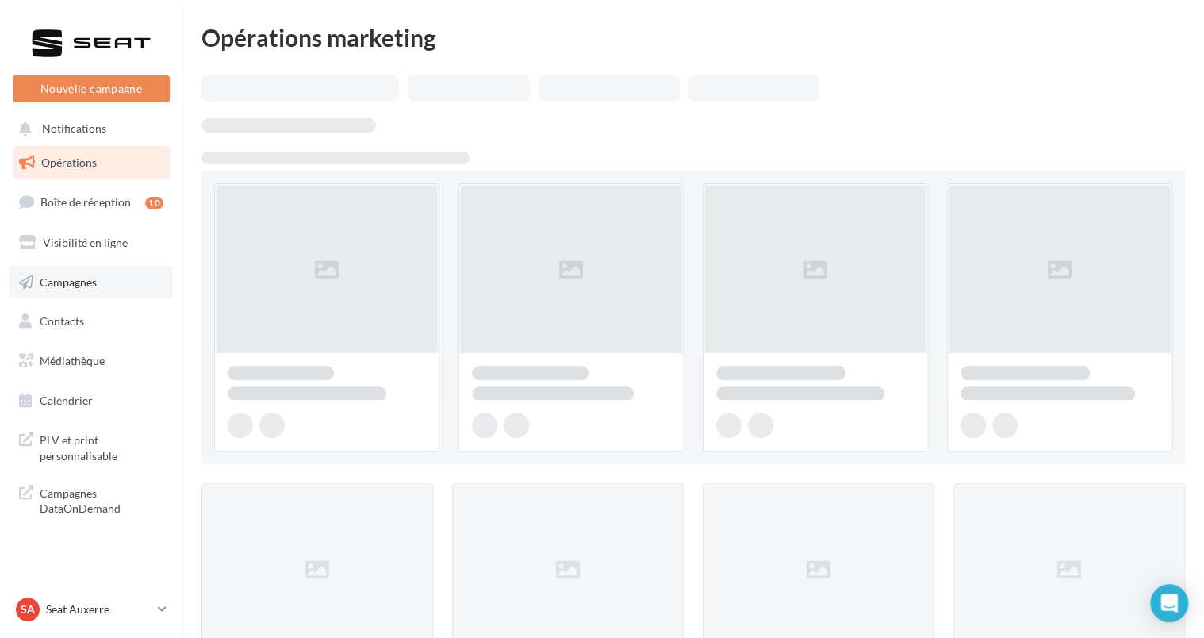
click at [67, 277] on span "Campagnes" at bounding box center [68, 280] width 57 height 13
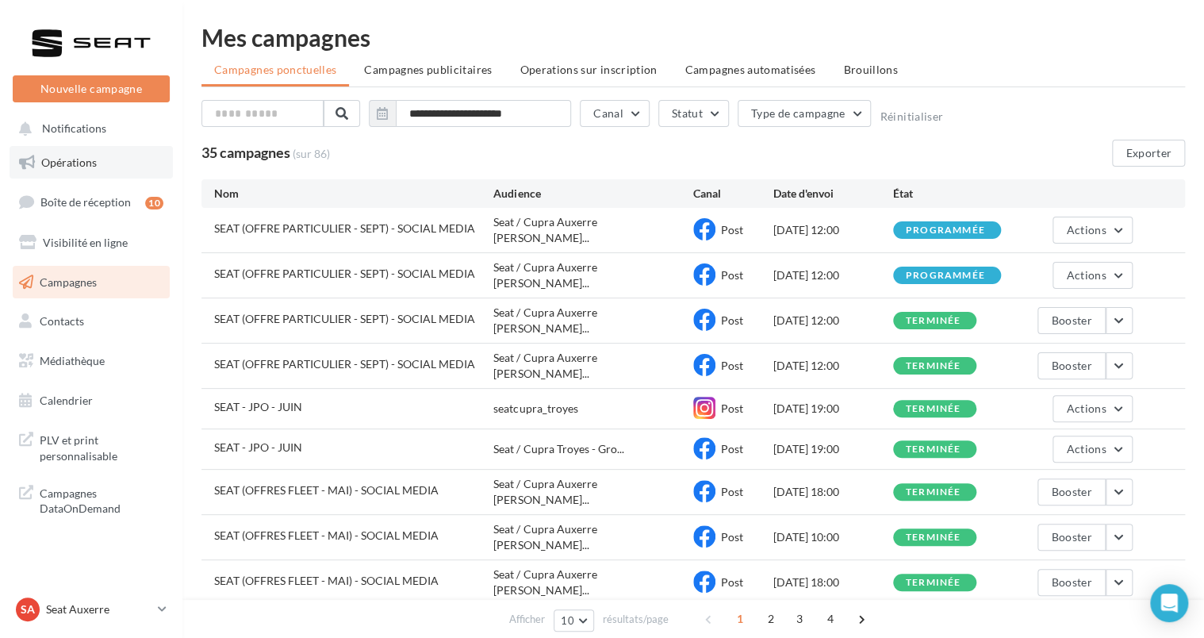
click at [80, 164] on span "Opérations" at bounding box center [69, 161] width 56 height 13
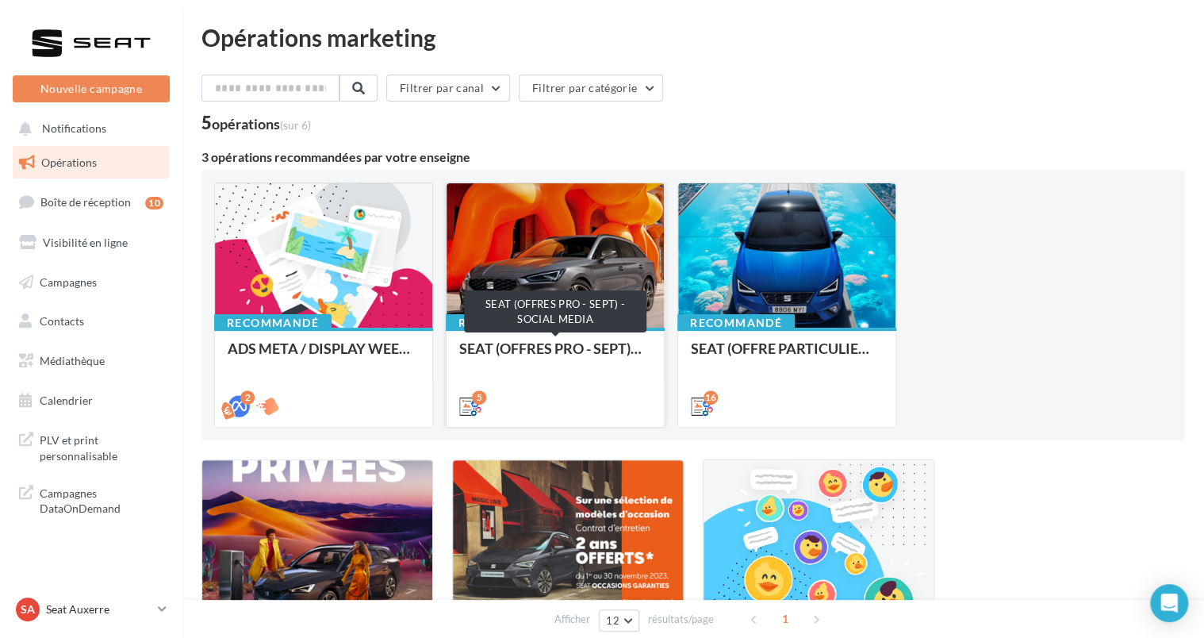
click at [571, 346] on div "SEAT (OFFRES PRO - SEPT) - SOCIAL MEDIA" at bounding box center [555, 356] width 192 height 32
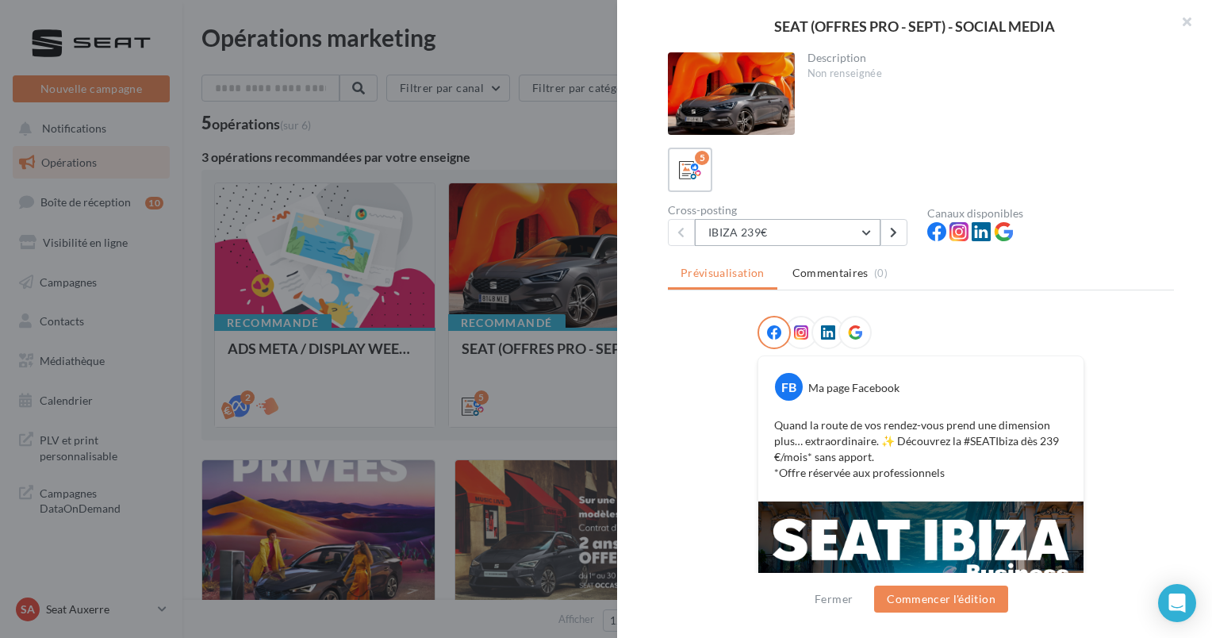
click at [811, 234] on button "IBIZA 239€" at bounding box center [788, 232] width 186 height 27
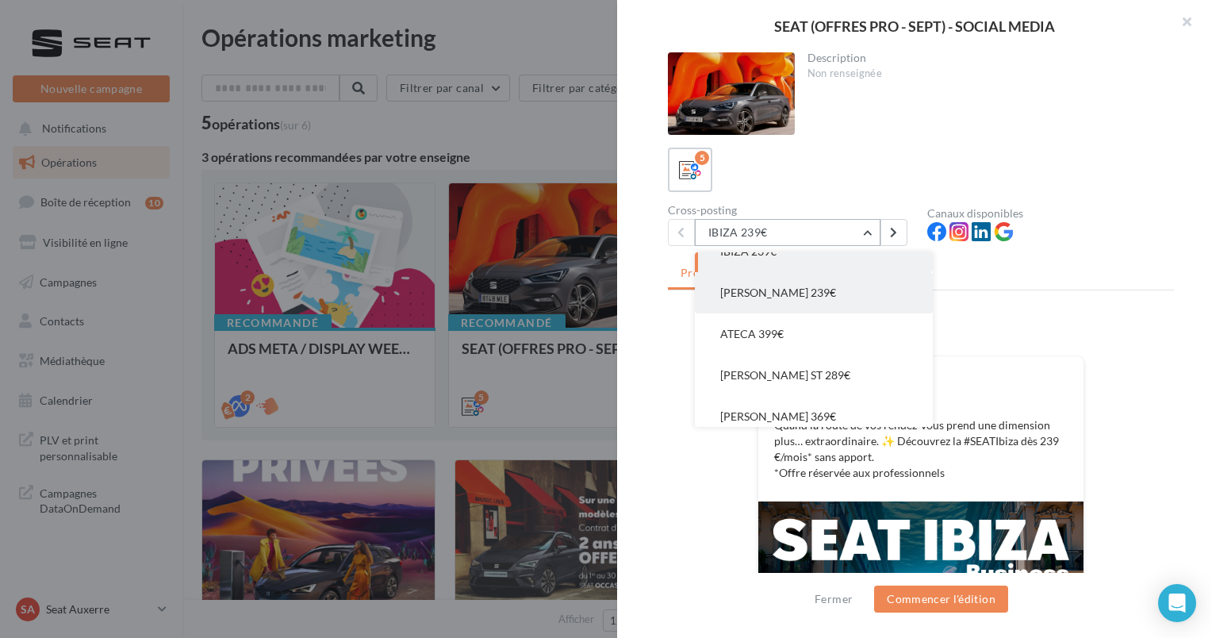
scroll to position [32, 0]
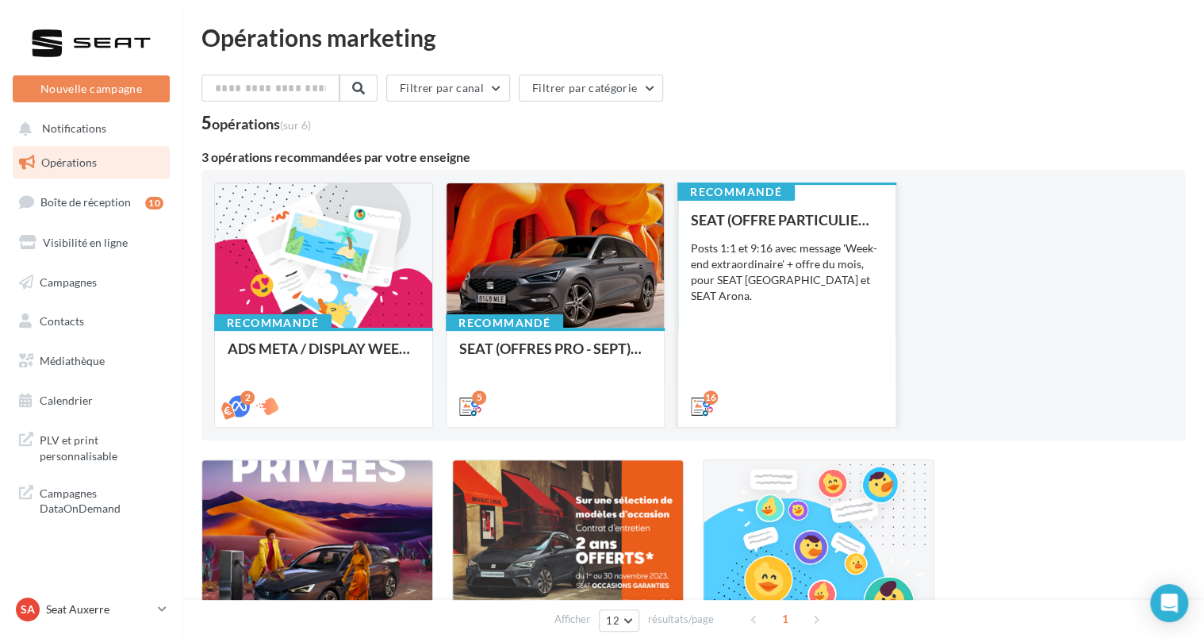
click at [739, 337] on div "SEAT (OFFRE PARTICULIER - SEPT) - SOCIAL MEDIA Posts 1:1 et 9:16 avec message '…" at bounding box center [787, 312] width 192 height 201
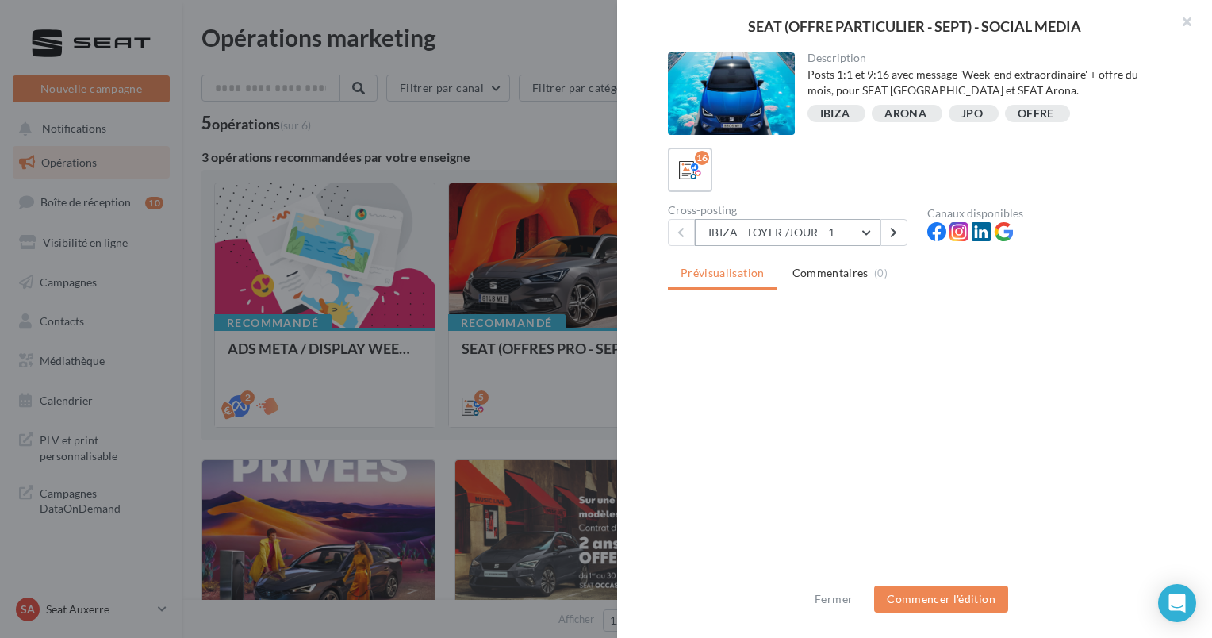
click at [799, 232] on button "IBIZA - LOYER /JOUR - 1" at bounding box center [788, 232] width 186 height 27
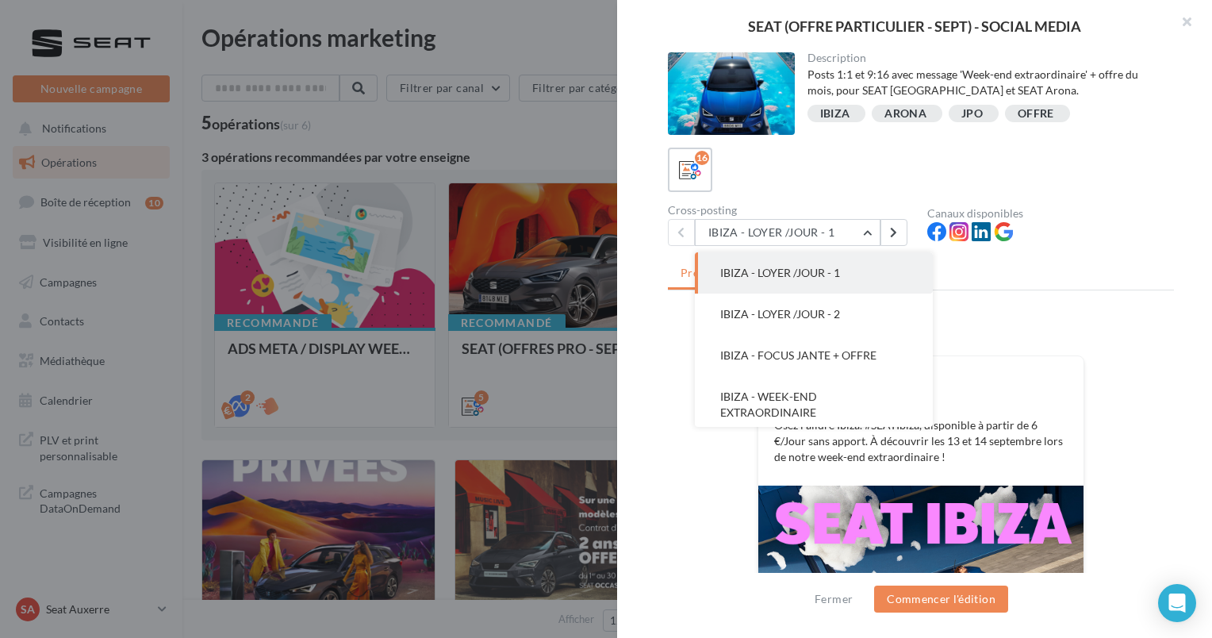
click at [677, 443] on div "FB Ma page Facebook Osez l’allure [GEOGRAPHIC_DATA]. #SEATIbiza, disponible à p…" at bounding box center [921, 574] width 506 height 516
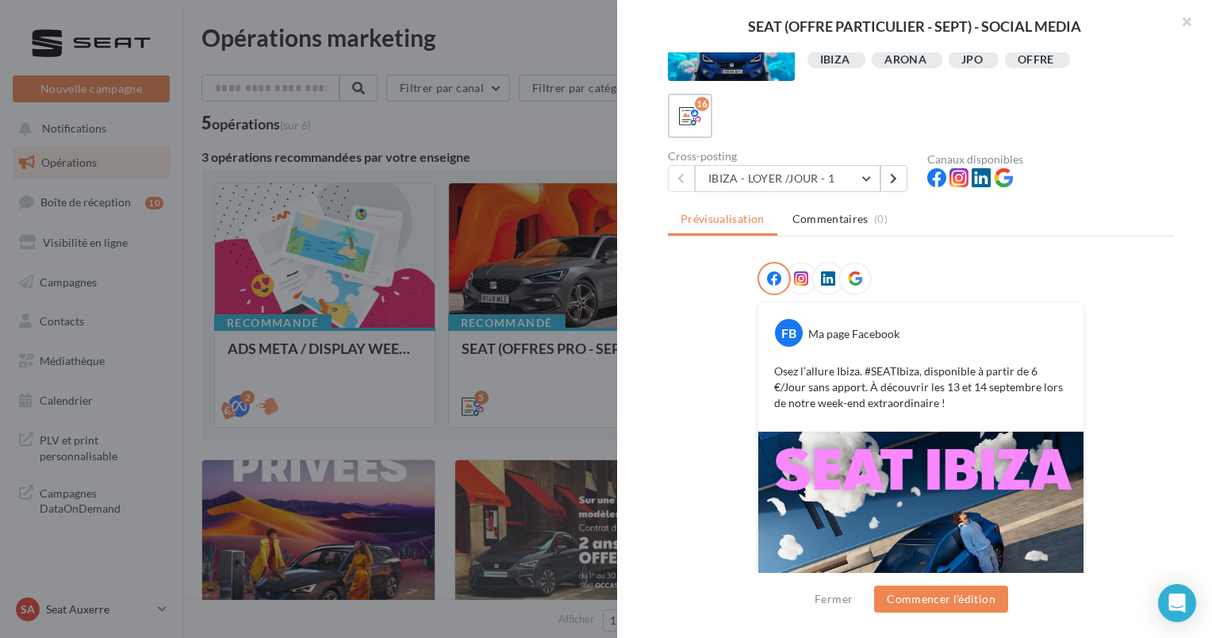
scroll to position [0, 0]
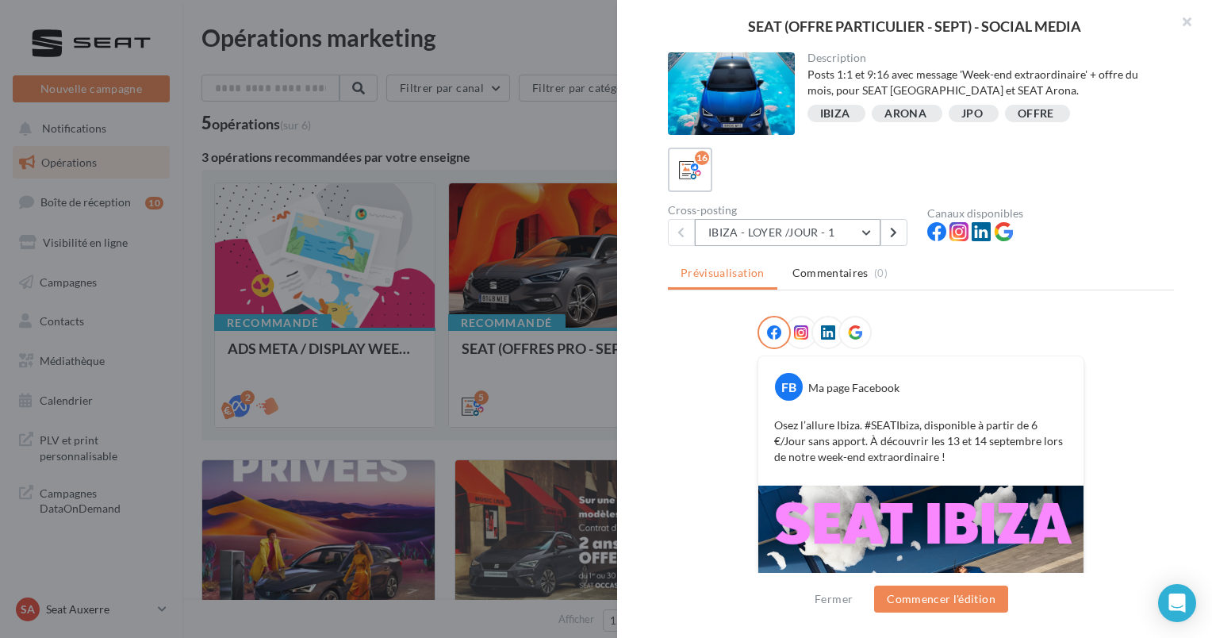
click at [775, 232] on button "IBIZA - LOYER /JOUR - 1" at bounding box center [788, 232] width 186 height 27
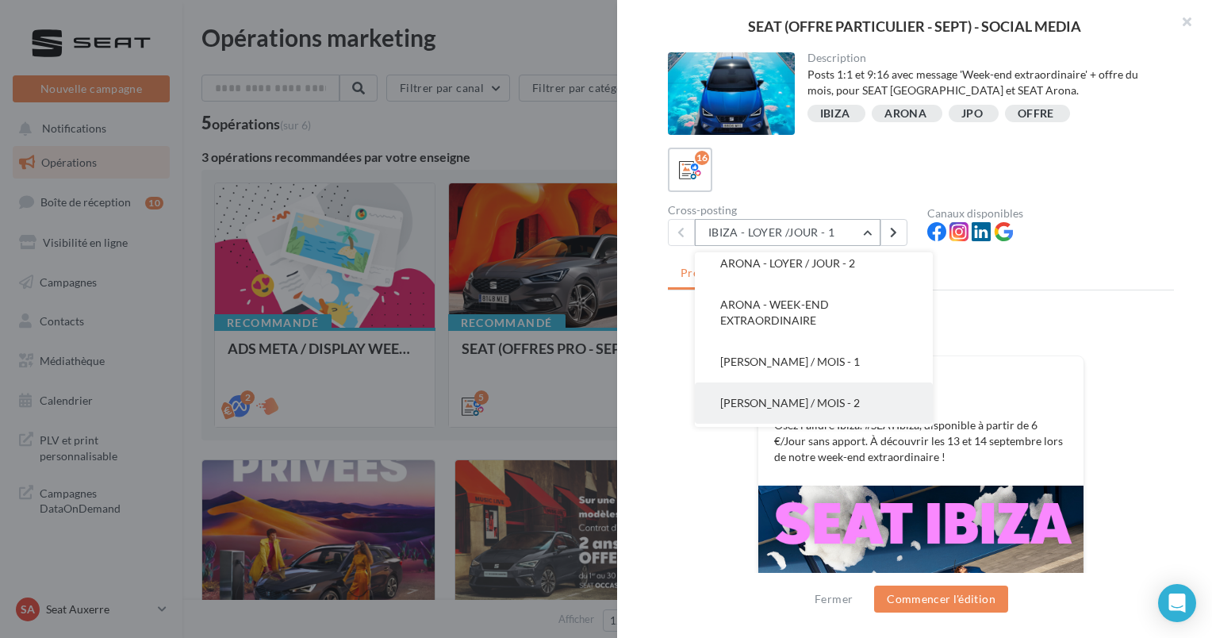
scroll to position [397, 0]
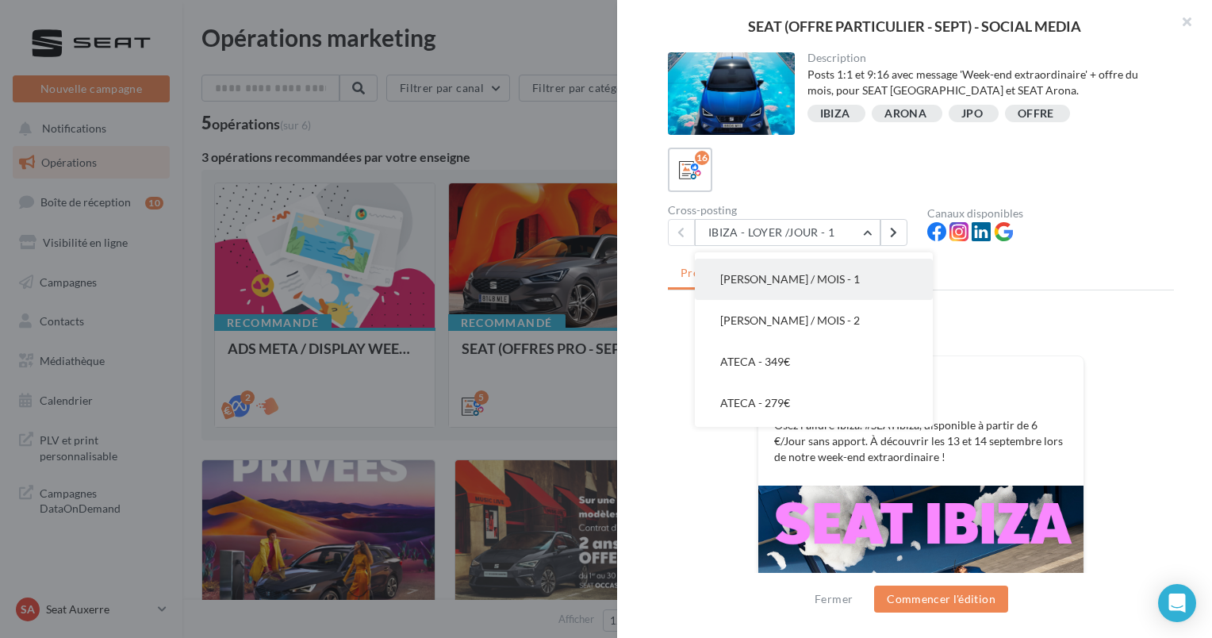
click at [796, 284] on span "[PERSON_NAME] / MOIS - 1" at bounding box center [790, 278] width 140 height 13
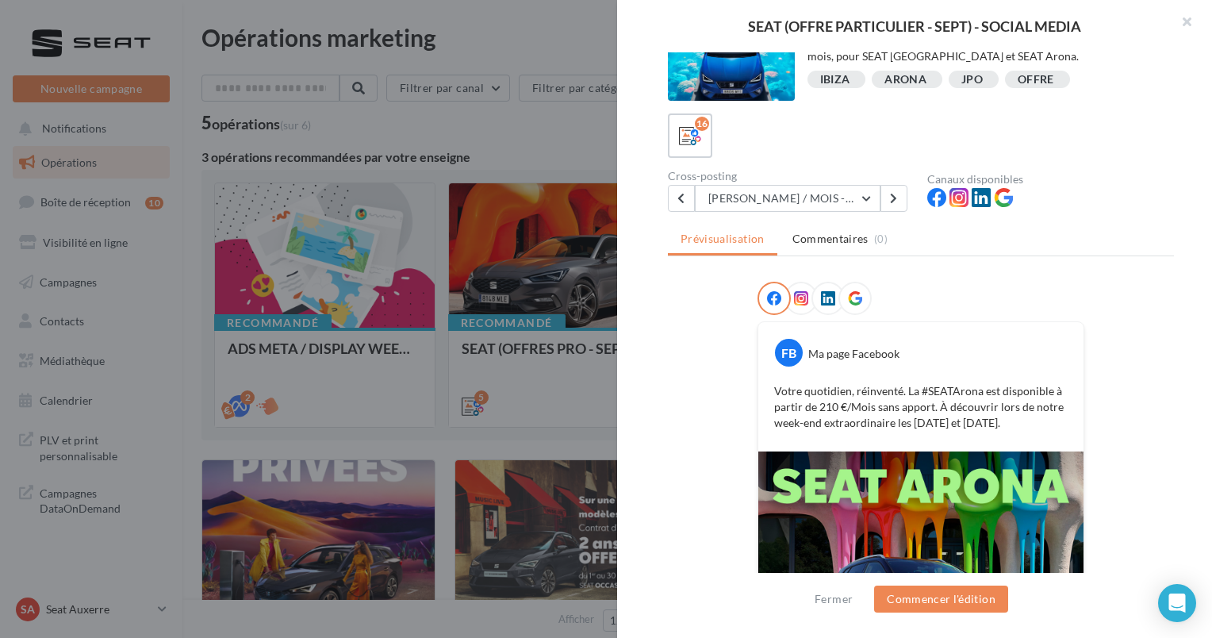
scroll to position [0, 0]
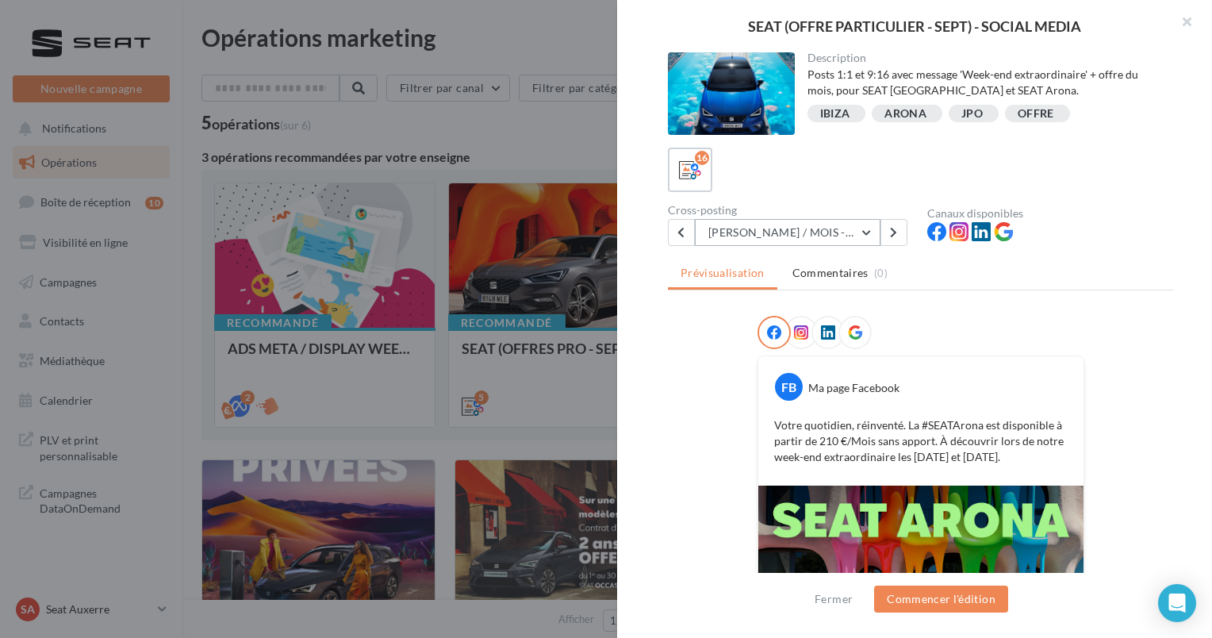
click at [834, 232] on button "[PERSON_NAME] / MOIS - 1" at bounding box center [788, 232] width 186 height 27
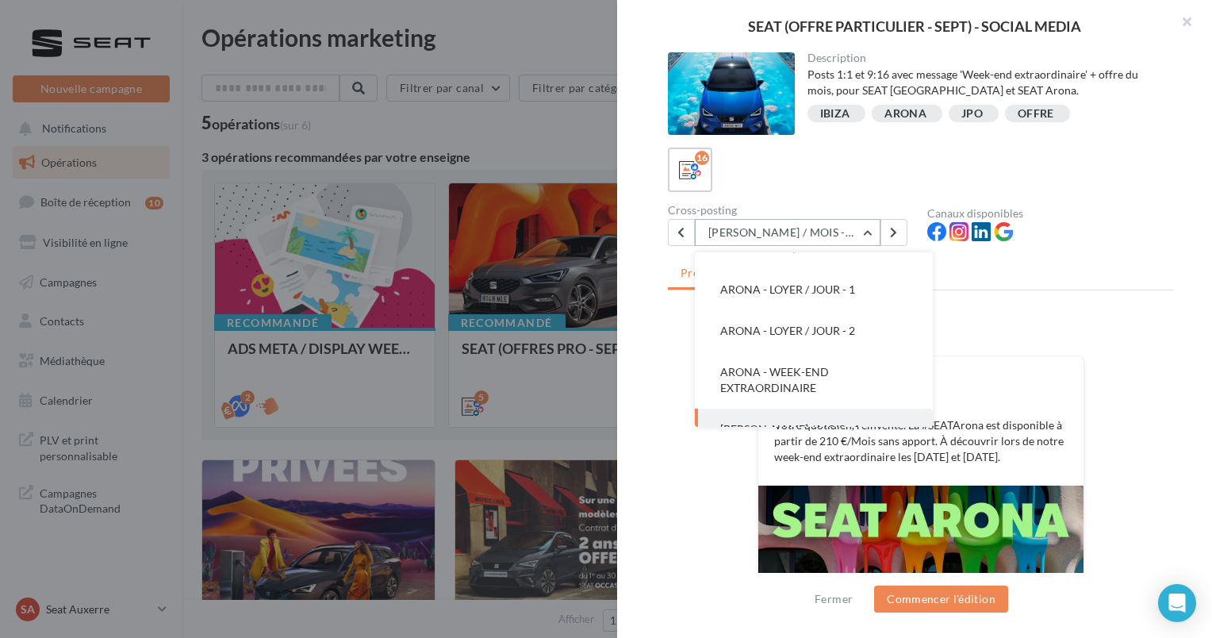
scroll to position [171, 0]
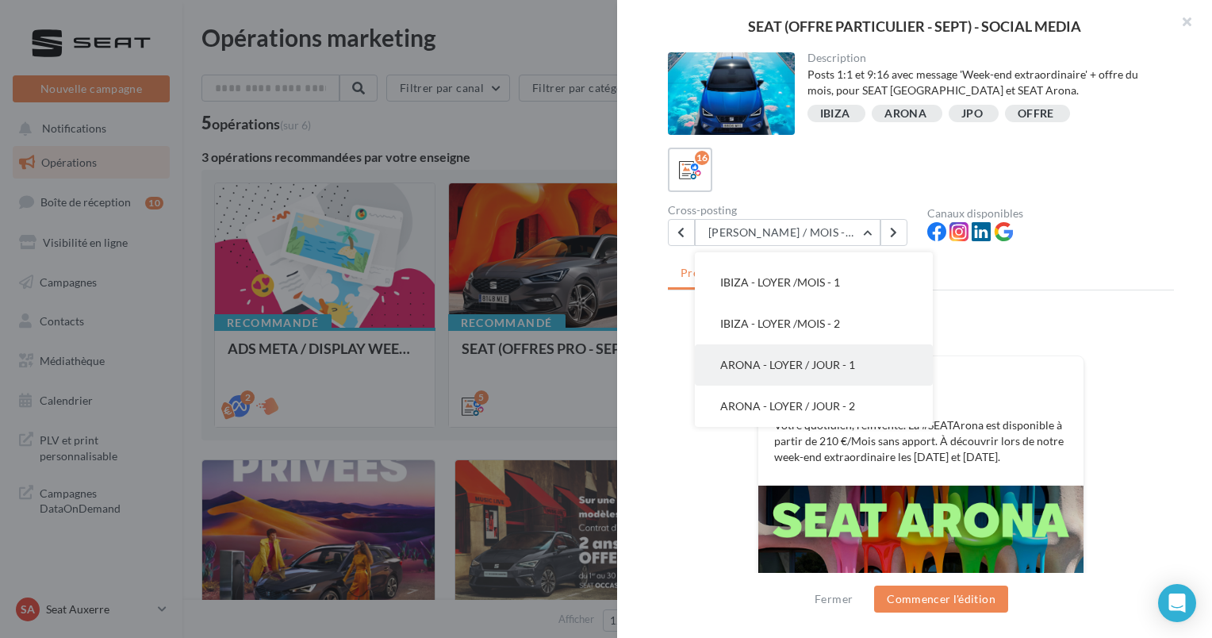
click at [850, 359] on span "ARONA - LOYER / JOUR - 1" at bounding box center [787, 364] width 135 height 13
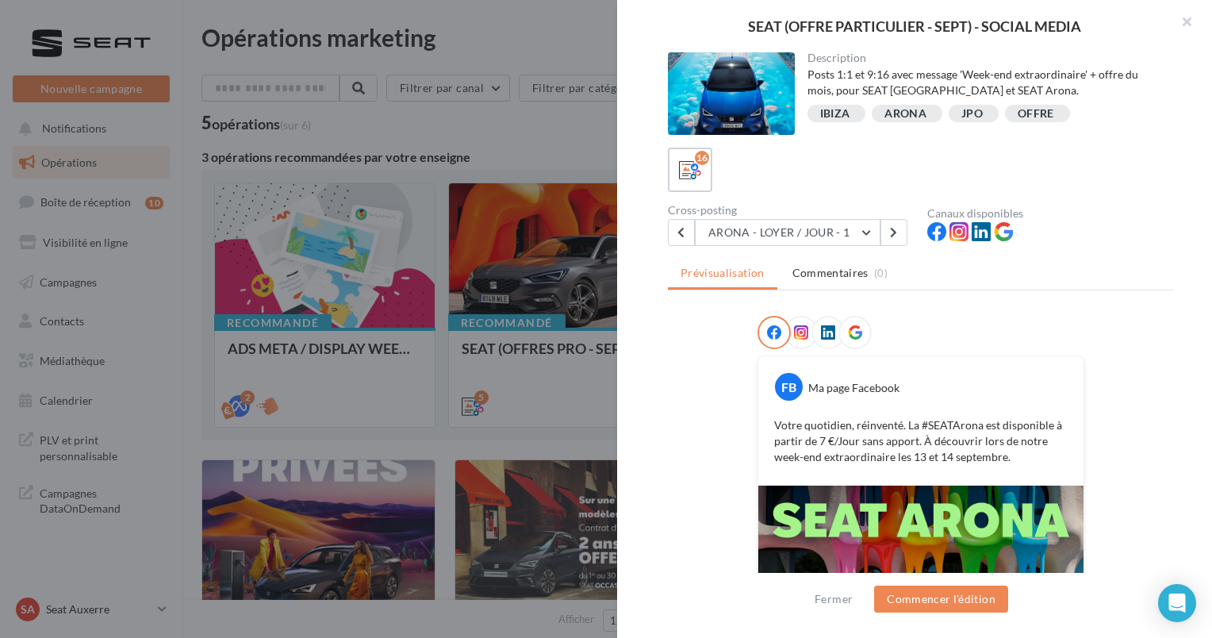
scroll to position [243, 0]
